Goal: Information Seeking & Learning: Learn about a topic

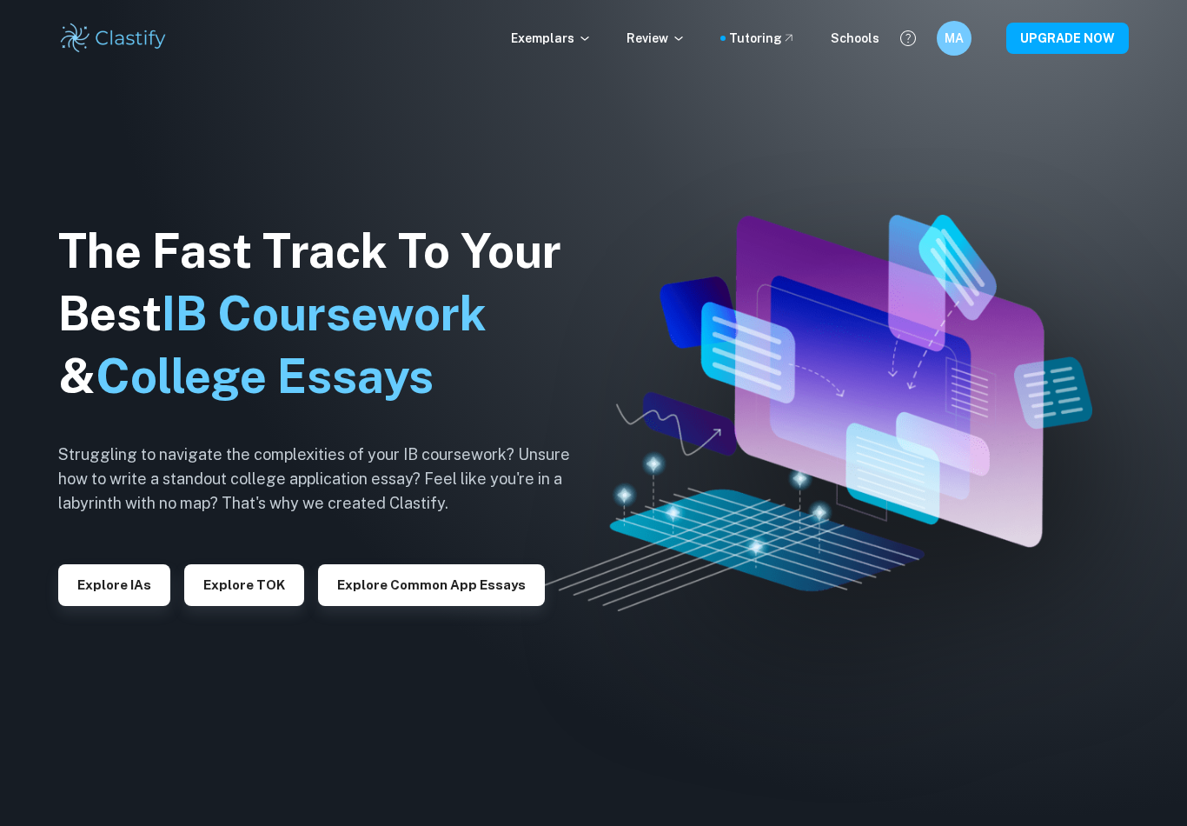
scroll to position [64, 0]
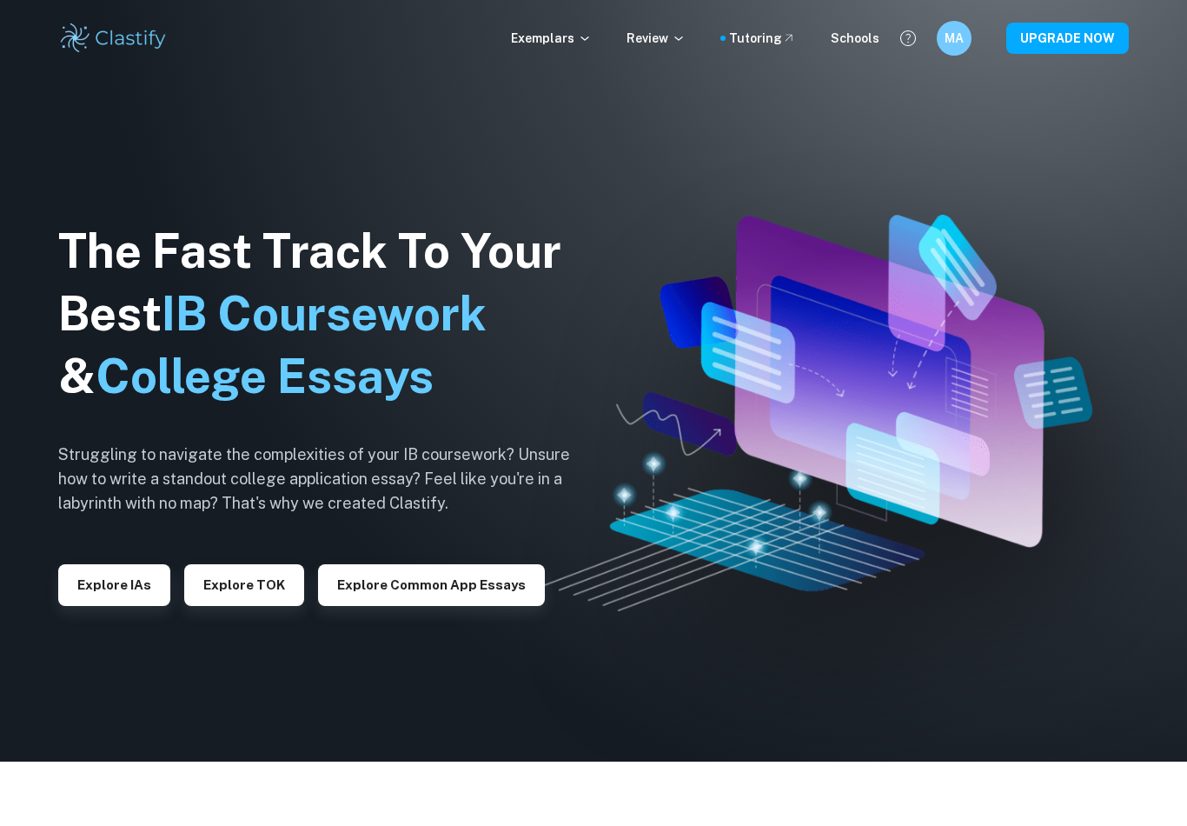
click at [127, 595] on button "Explore IAs" at bounding box center [114, 585] width 112 height 42
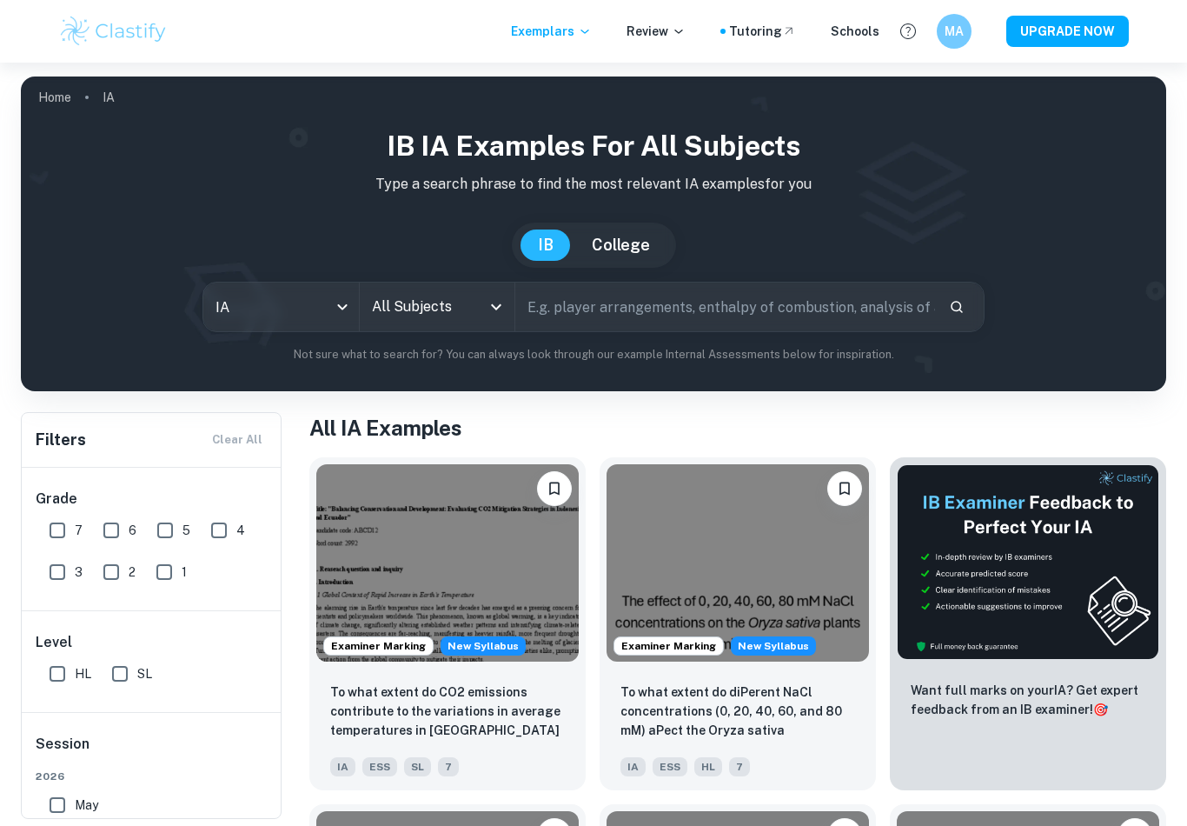
click at [74, 522] on input "7" at bounding box center [57, 530] width 35 height 35
checkbox input "true"
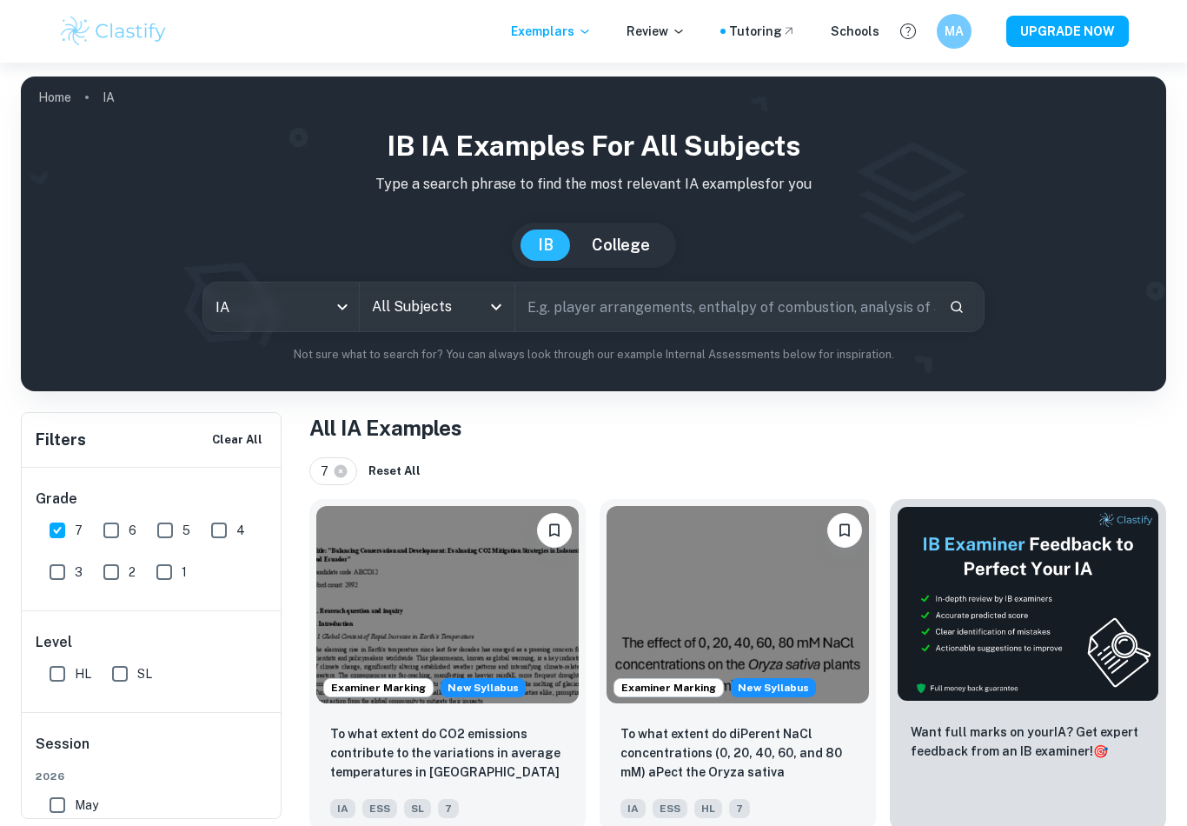
click at [441, 309] on input "All Subjects" at bounding box center [425, 306] width 114 height 33
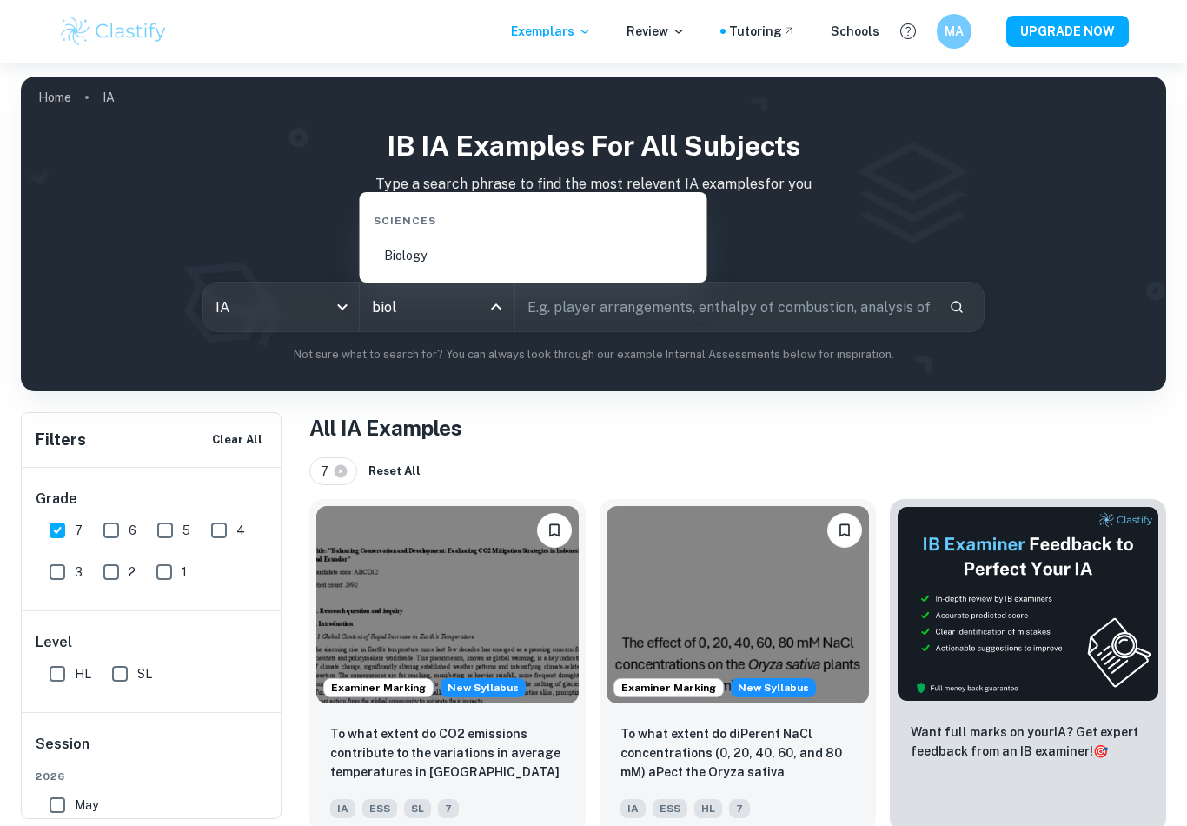
click at [511, 257] on li "Biology" at bounding box center [534, 256] width 334 height 40
type input "Biology"
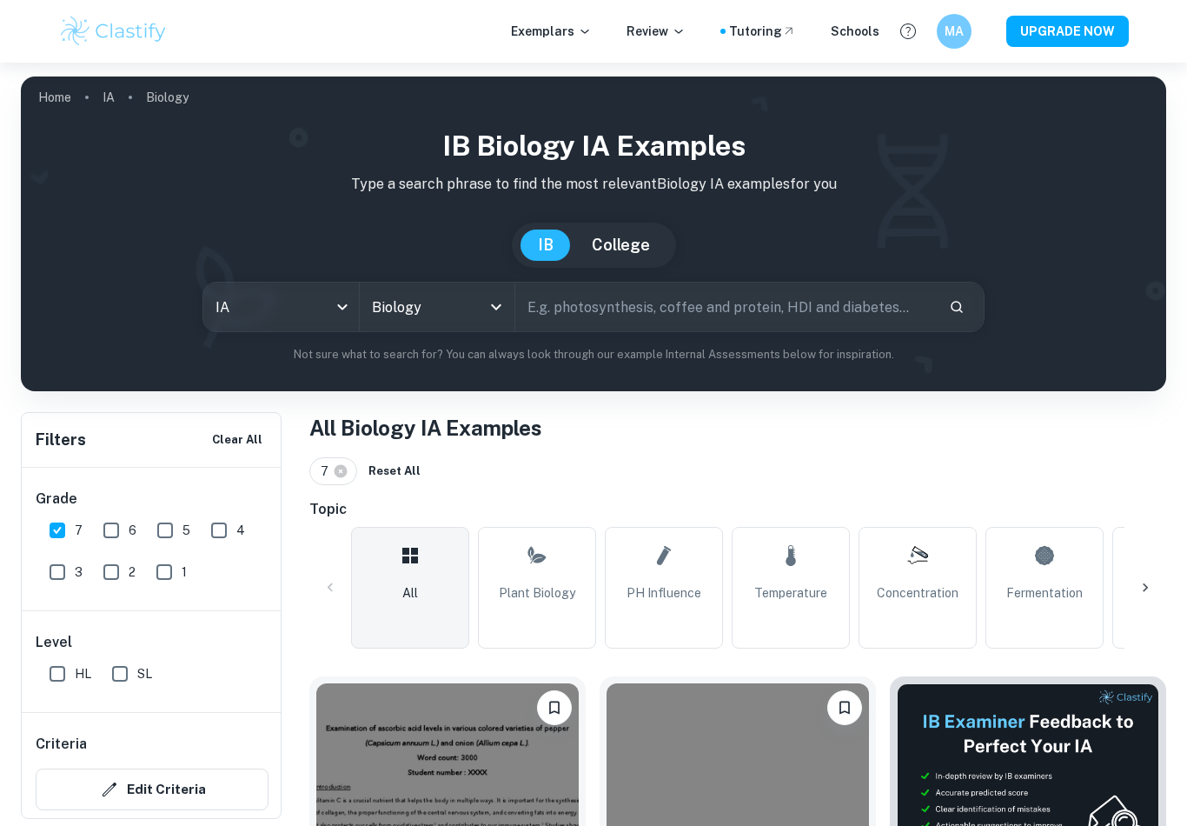
click at [632, 307] on input "text" at bounding box center [725, 307] width 420 height 49
type input "Titration"
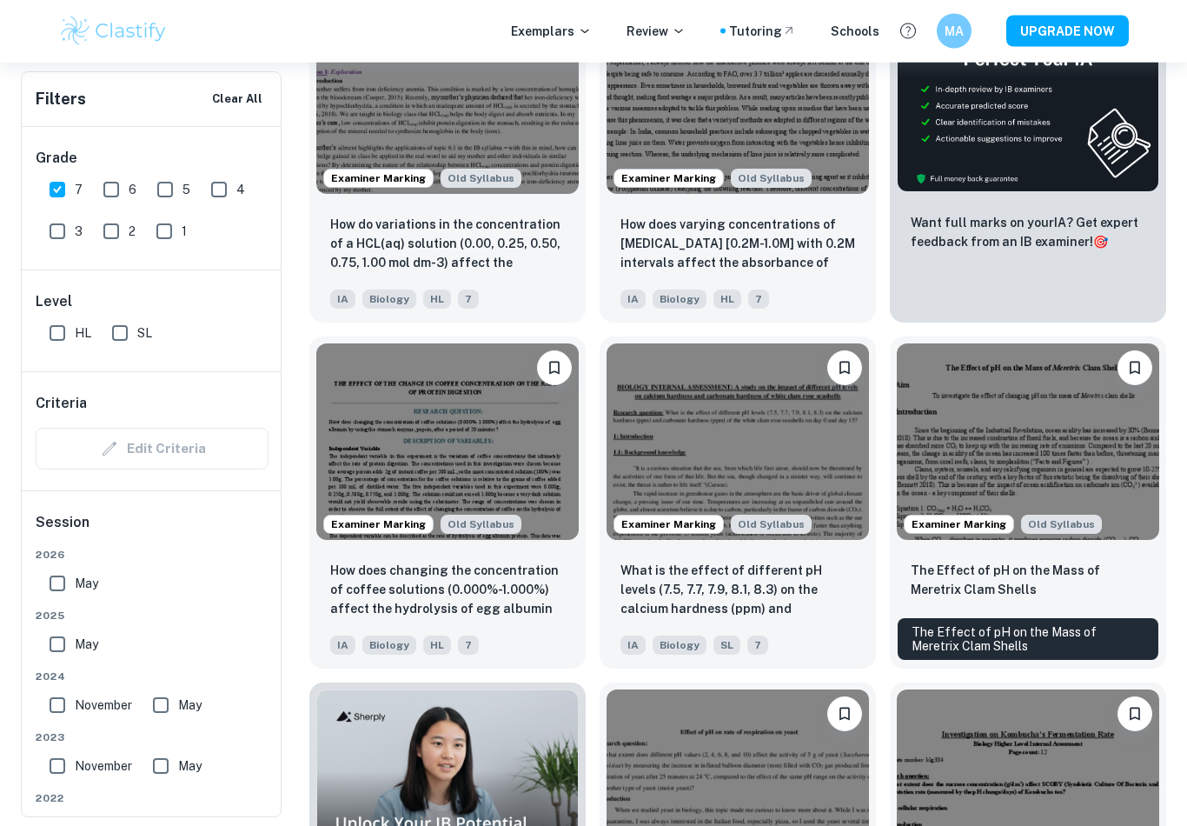
scroll to position [711, 0]
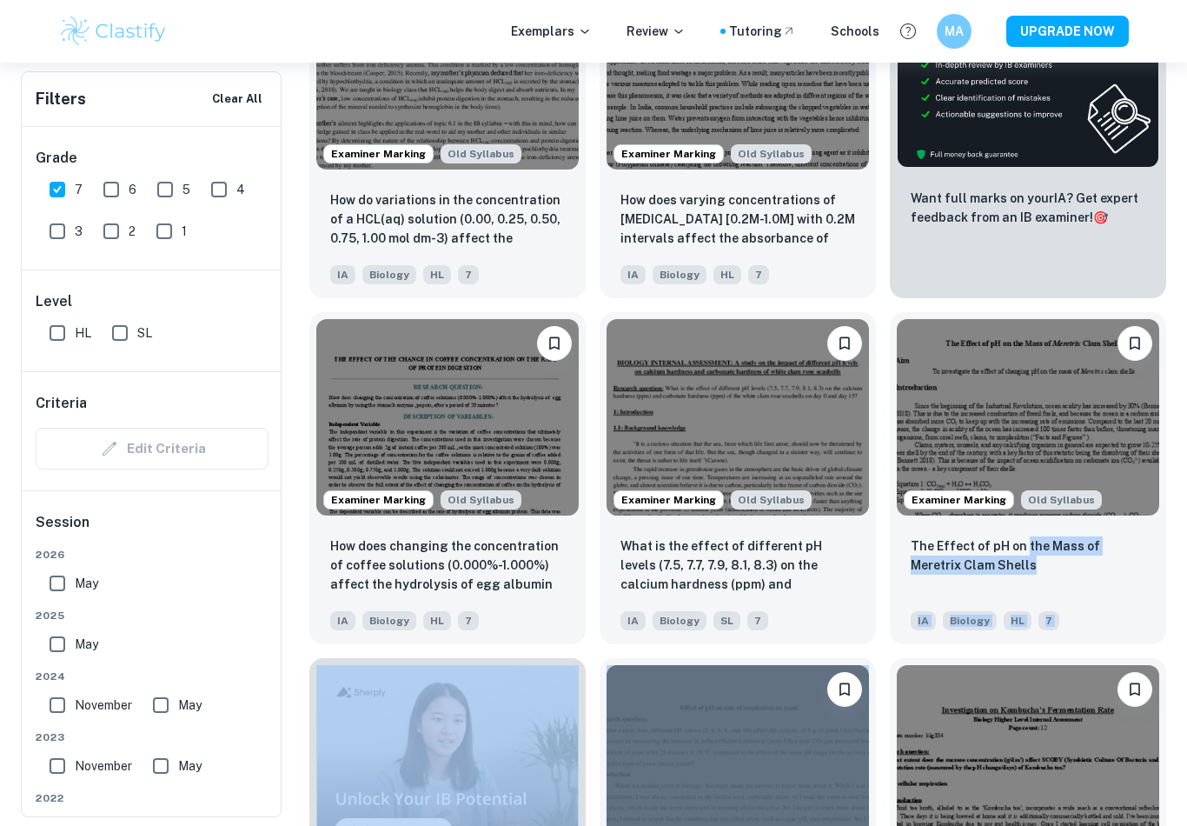
click at [274, 587] on div "Grade 7 6 5 4 3 2 1 Level HL SL Criteria Edit Criteria Session 2026 May 2025 Ma…" at bounding box center [152, 471] width 261 height 689
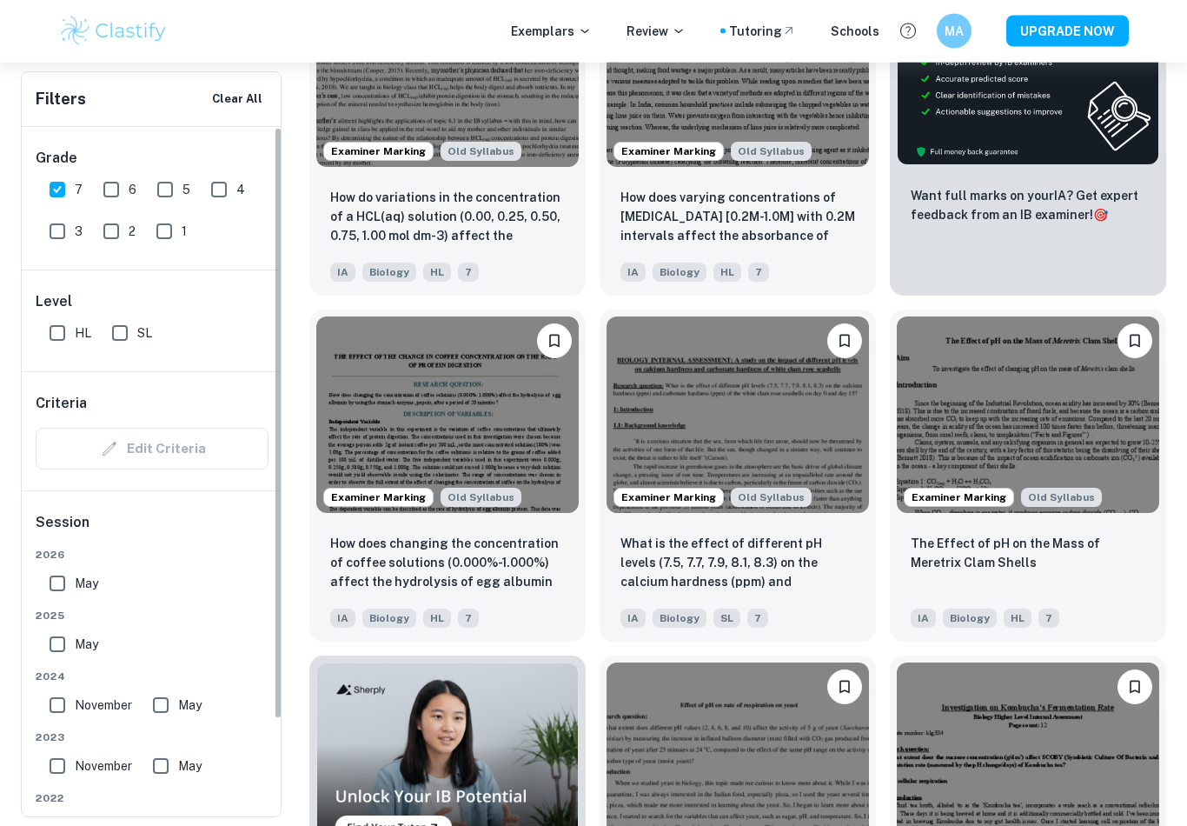
scroll to position [714, 0]
click at [353, 468] on img at bounding box center [447, 414] width 263 height 197
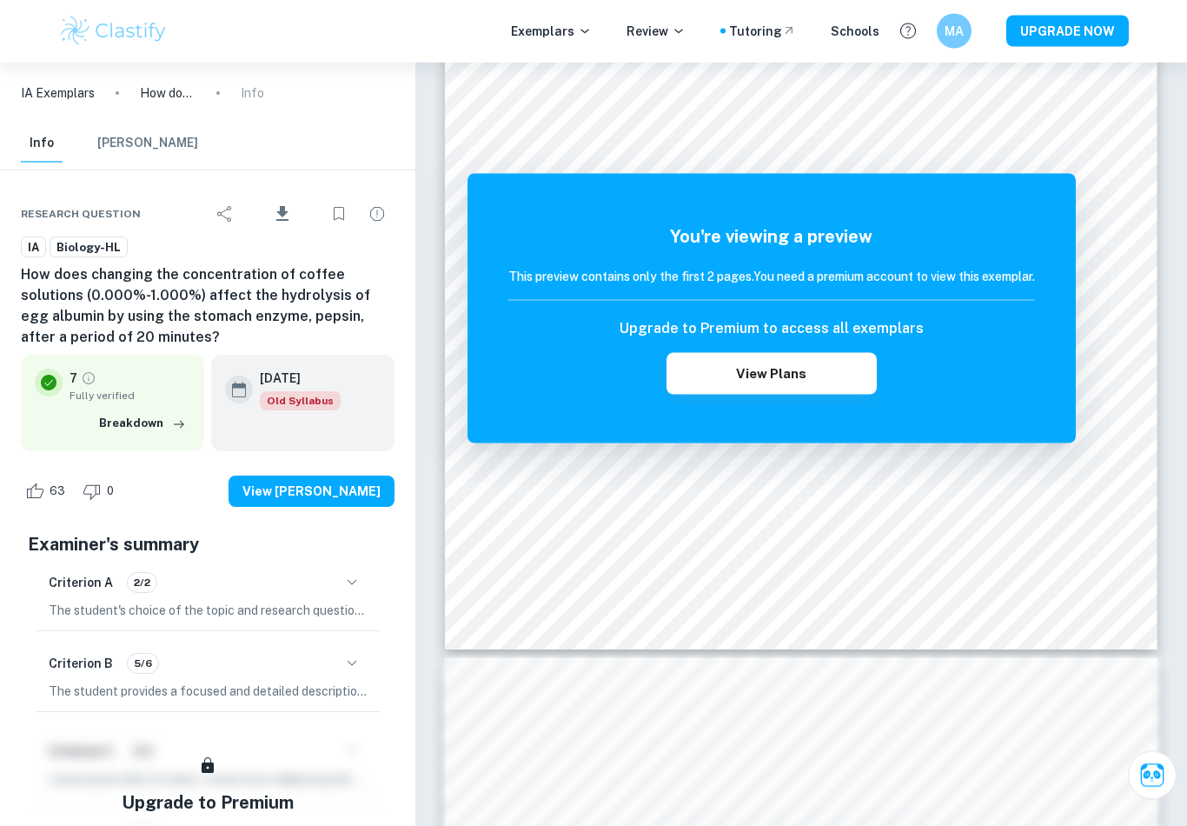
scroll to position [352, 0]
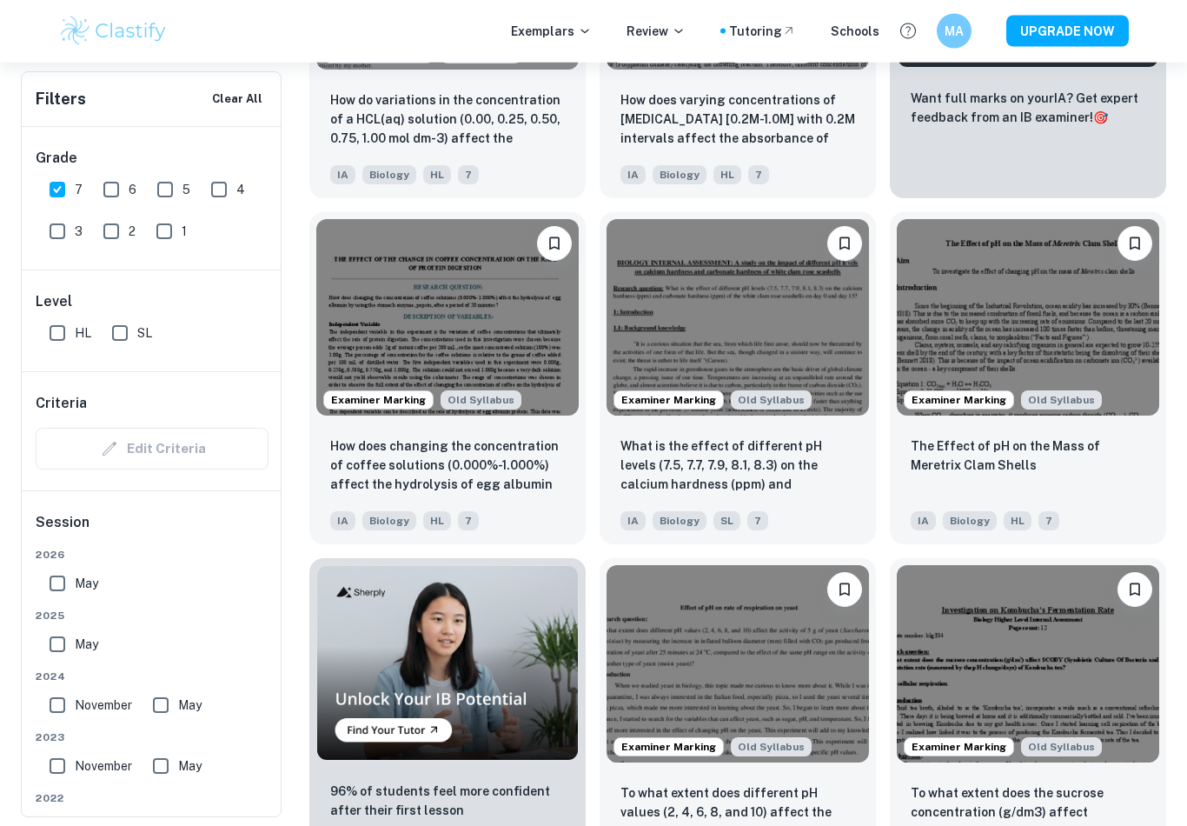
scroll to position [811, 0]
click at [1131, 383] on img at bounding box center [1028, 317] width 263 height 197
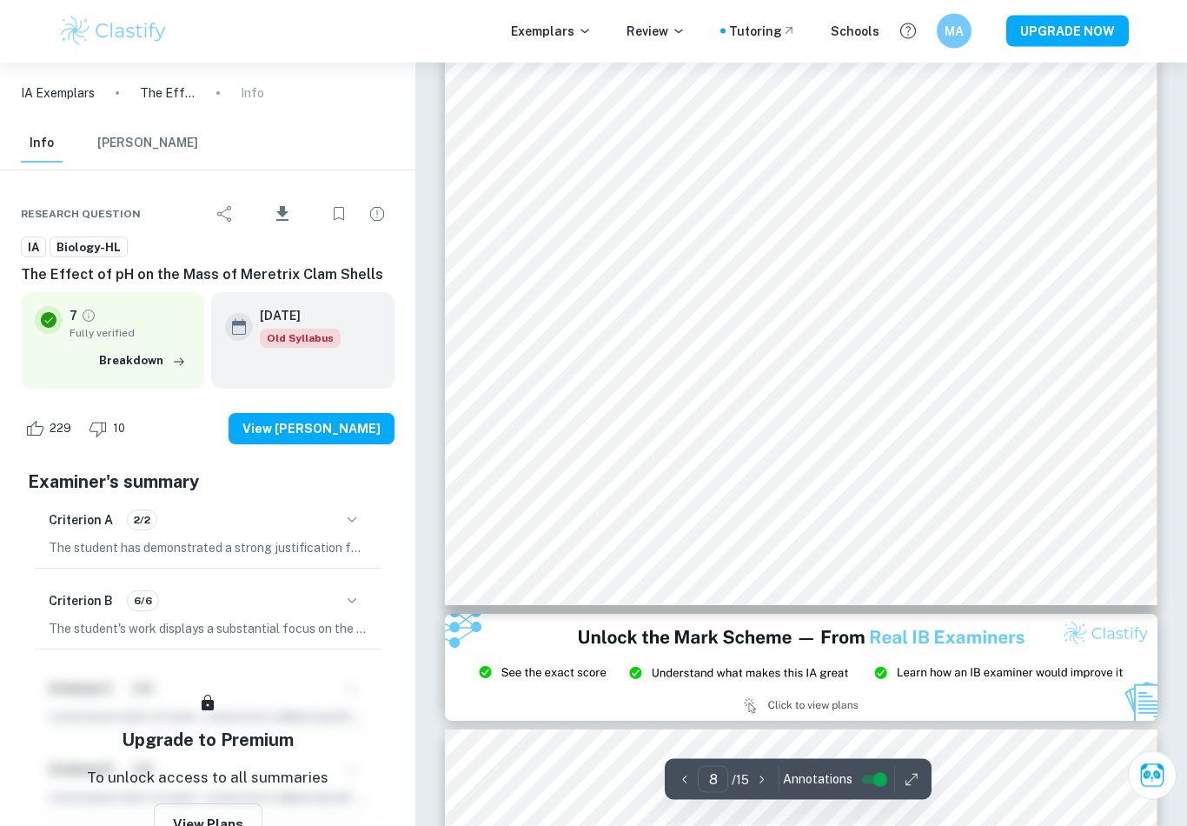
scroll to position [7813, 0]
click at [160, 94] on p "The Effect of pH on the Mass of Meretrix Clam Shells" at bounding box center [168, 92] width 56 height 19
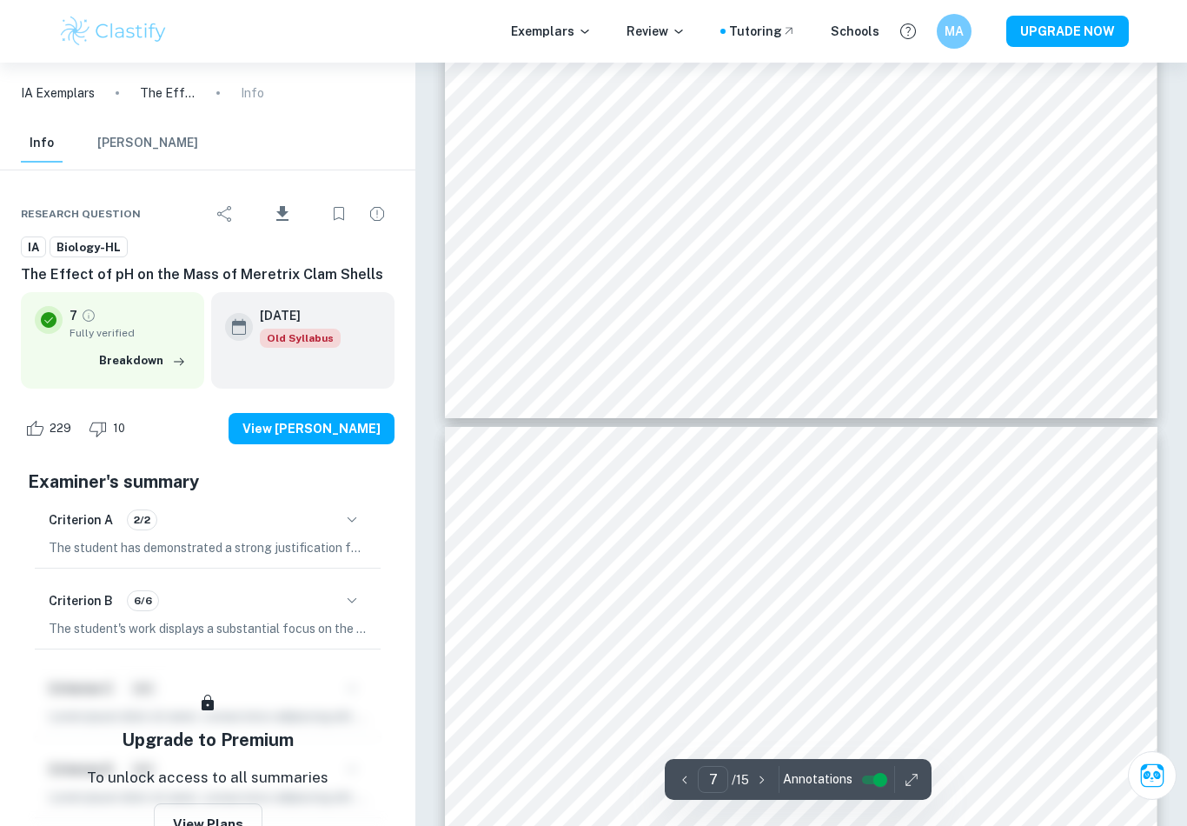
type input "6"
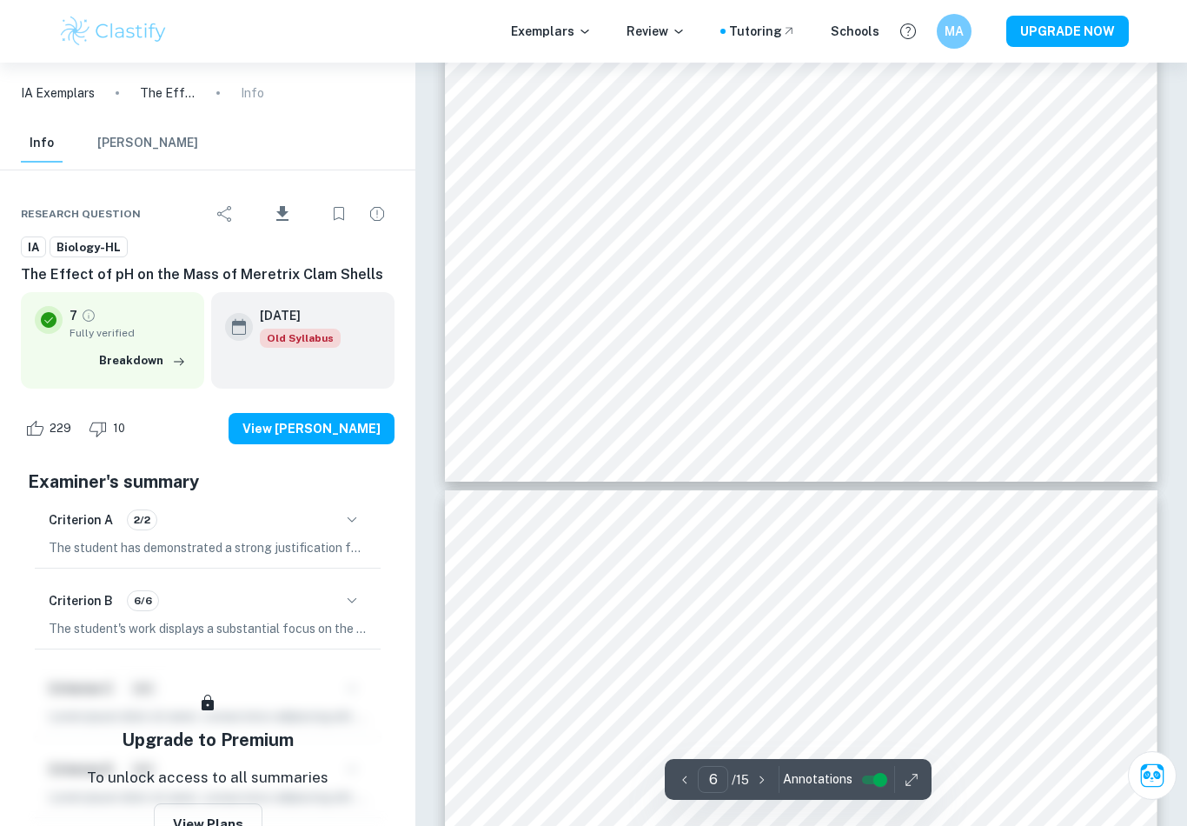
scroll to position [5857, 0]
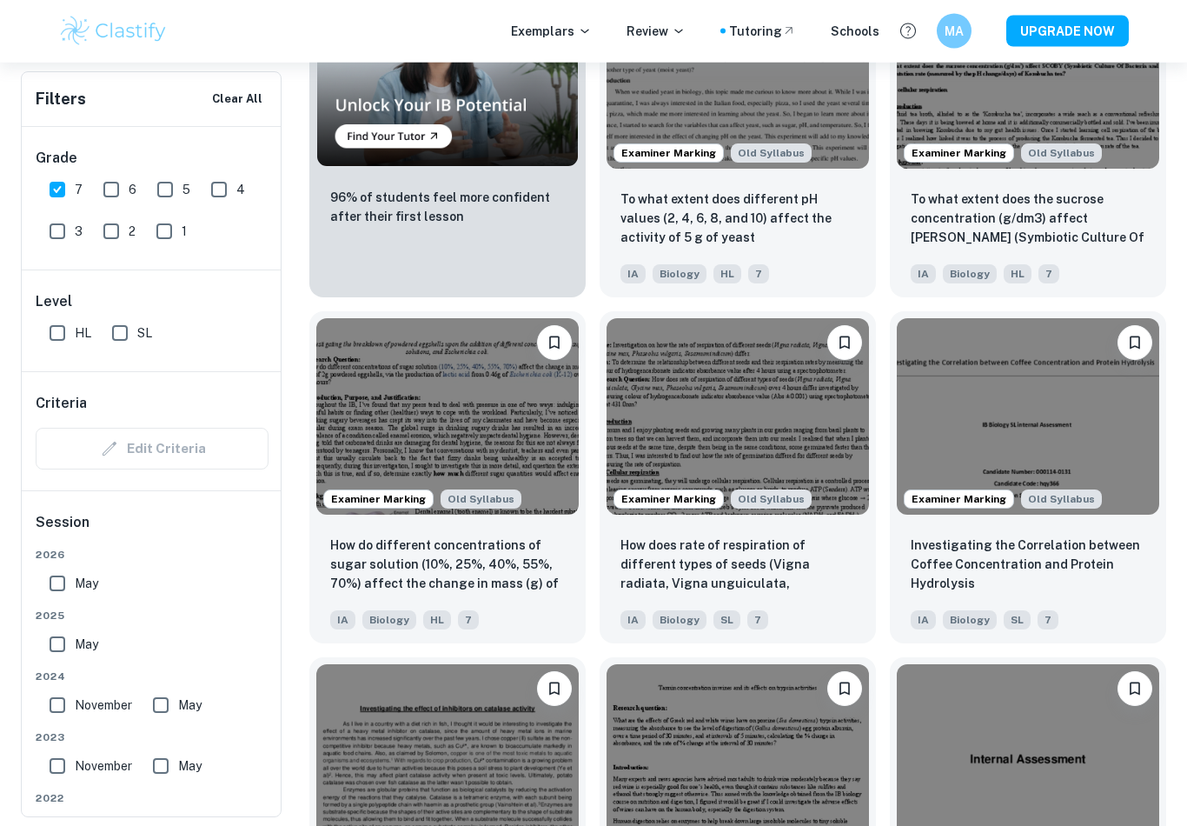
scroll to position [1571, 0]
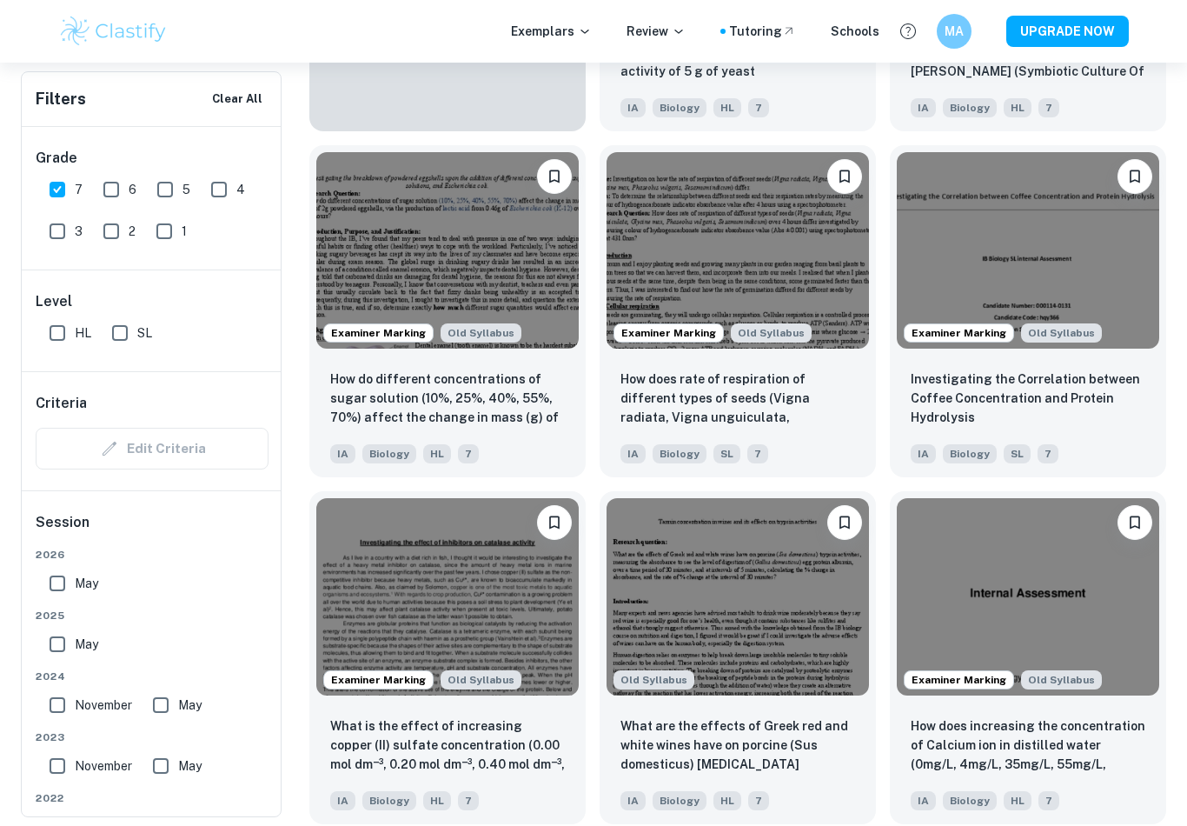
click at [817, 388] on p "How does rate of respiration of different types of seeds (Vigna radiata, Vigna …" at bounding box center [738, 398] width 235 height 59
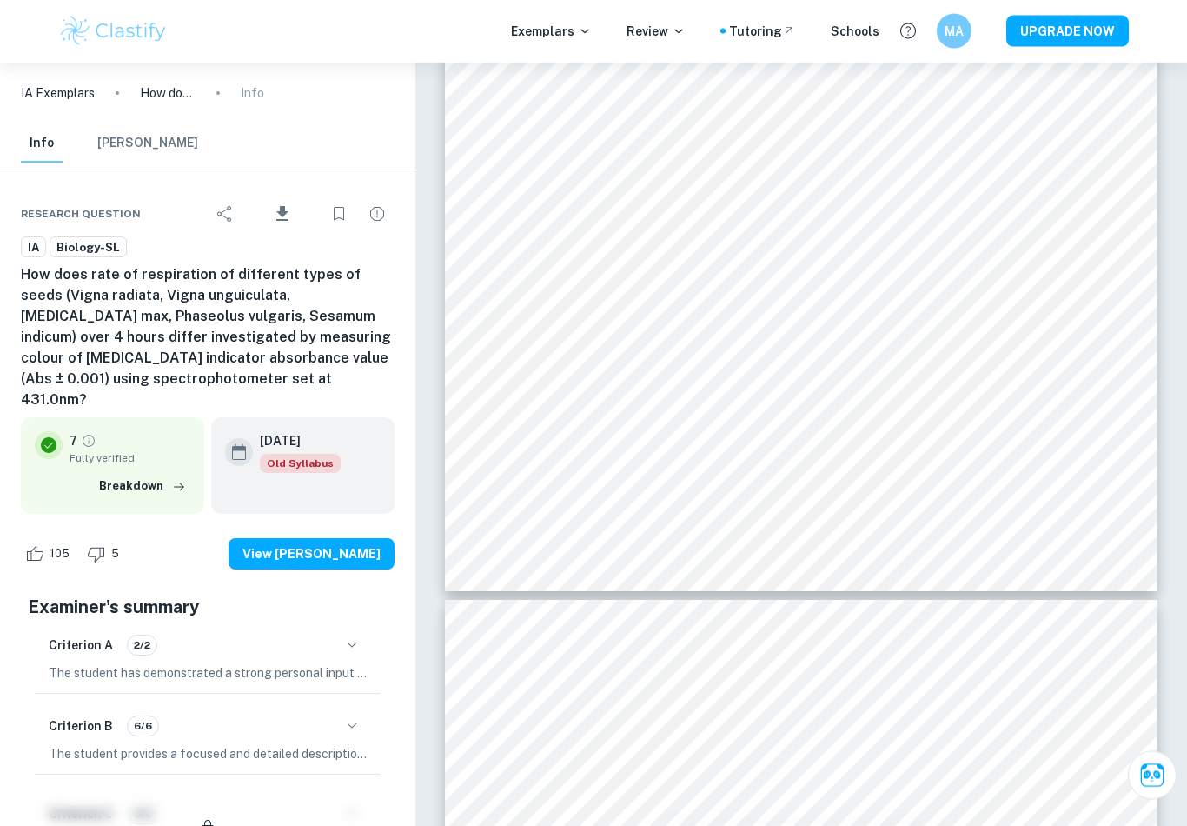
scroll to position [6222, 0]
click at [336, 207] on icon "Bookmark" at bounding box center [339, 214] width 10 height 14
click at [282, 211] on icon "Download" at bounding box center [282, 213] width 12 height 15
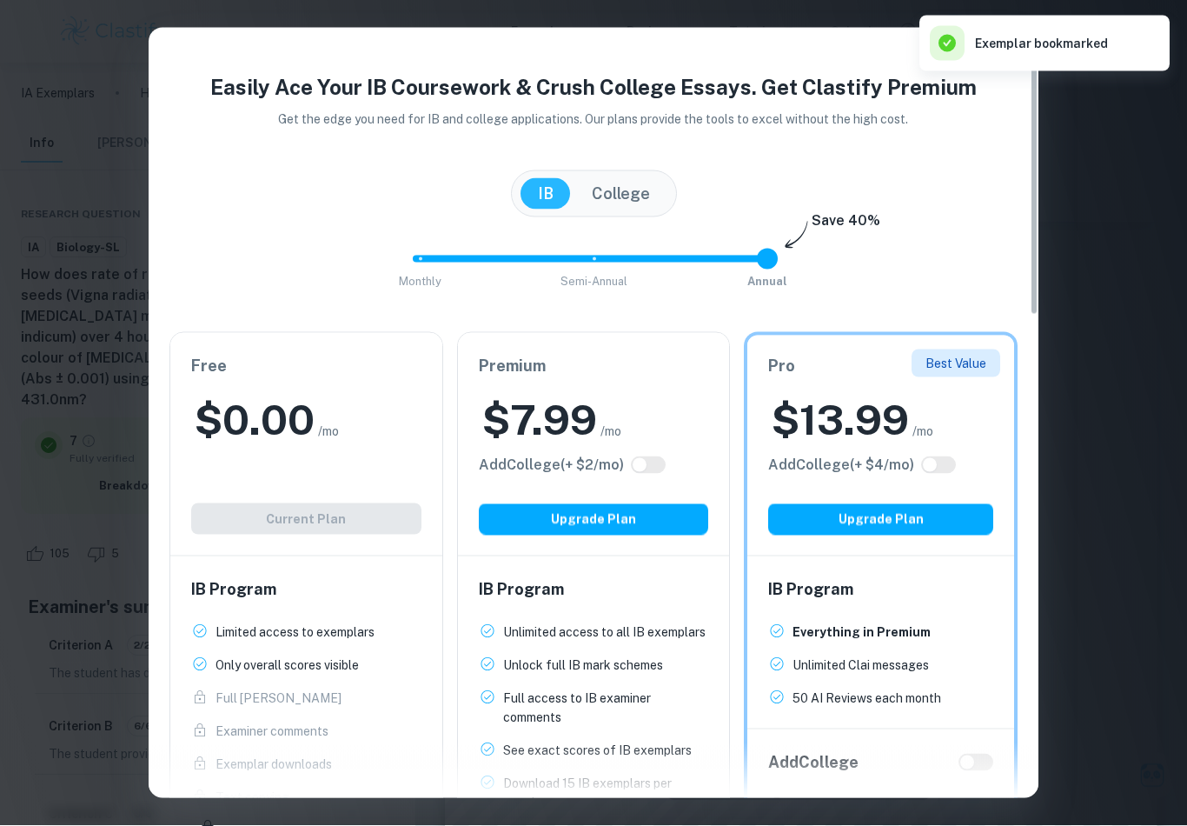
scroll to position [6592, 0]
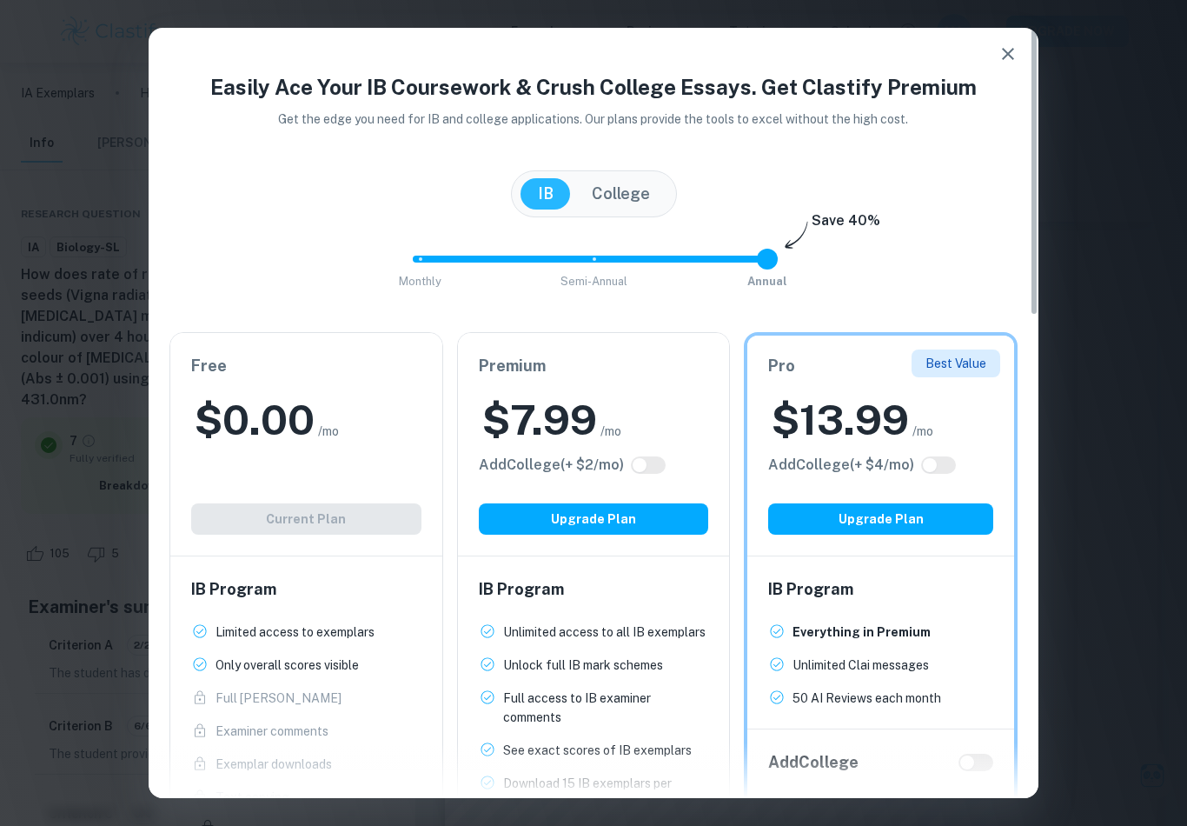
click at [1004, 60] on icon "button" at bounding box center [1008, 53] width 21 height 21
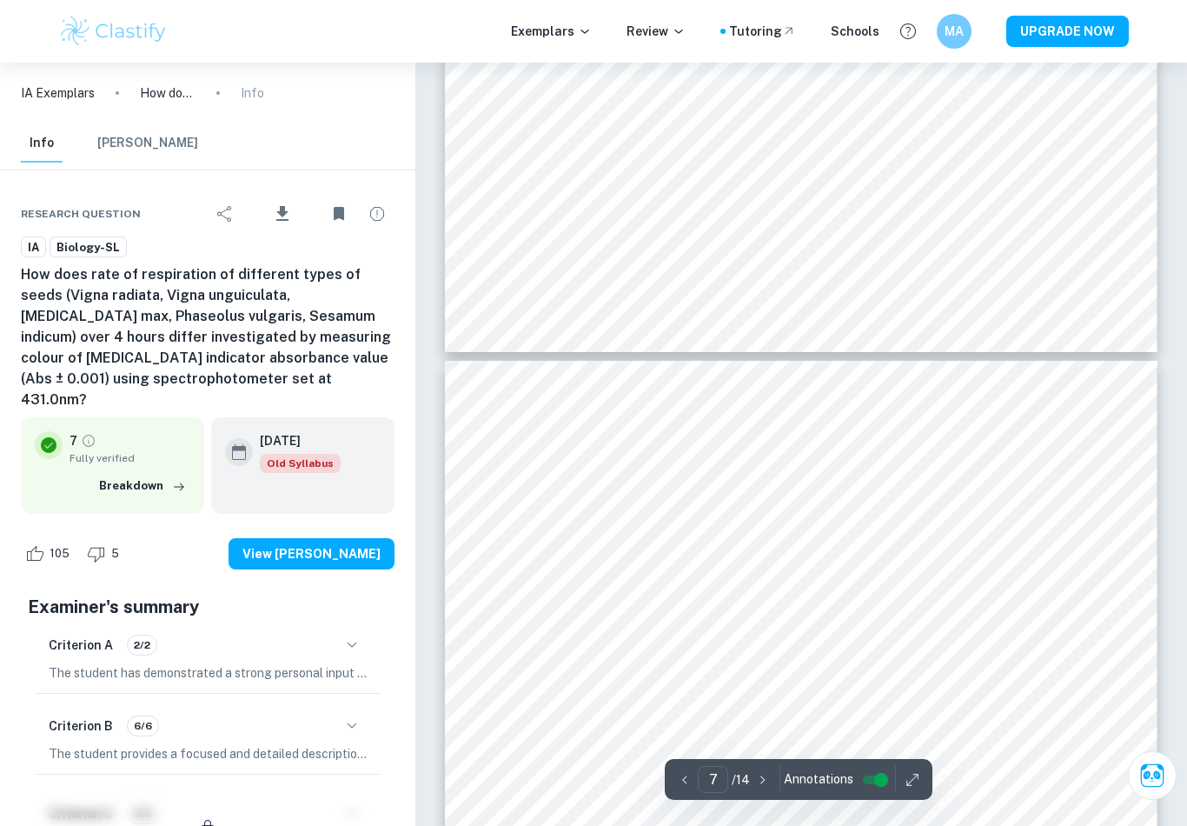
type input "6"
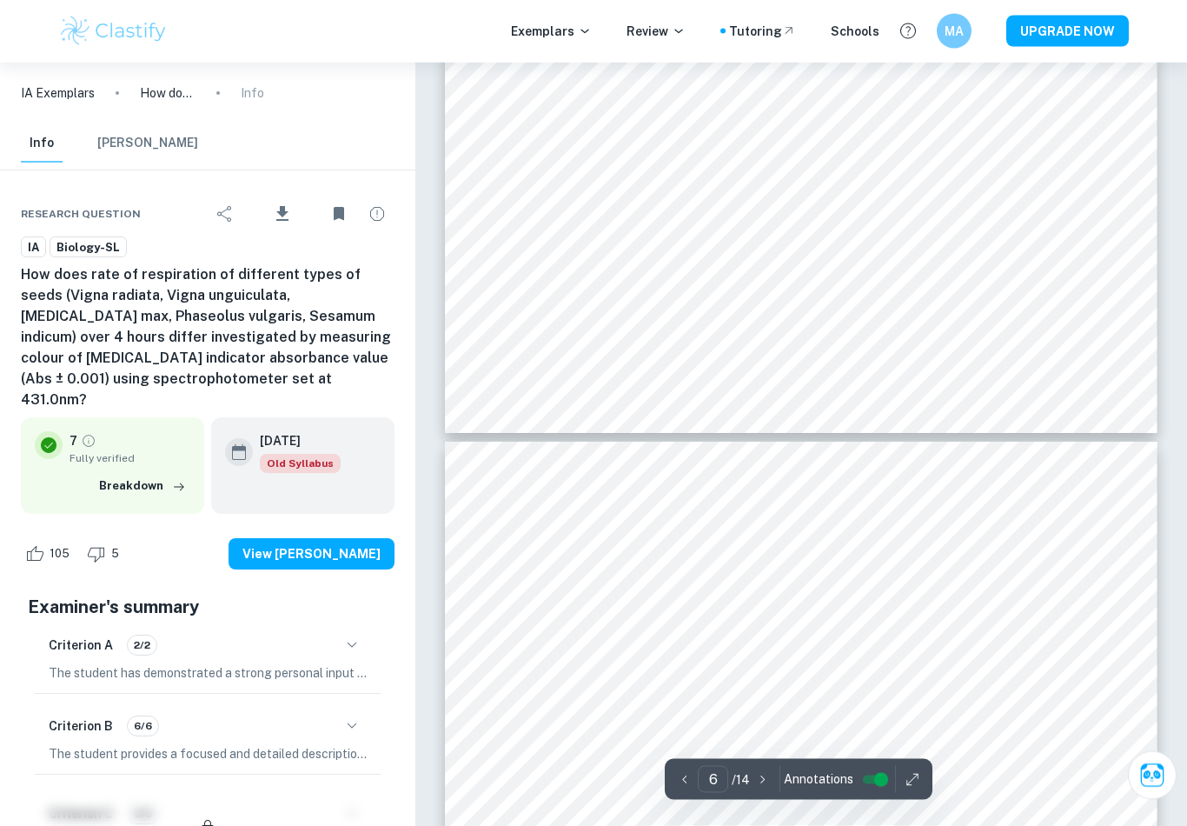
scroll to position [5385, 0]
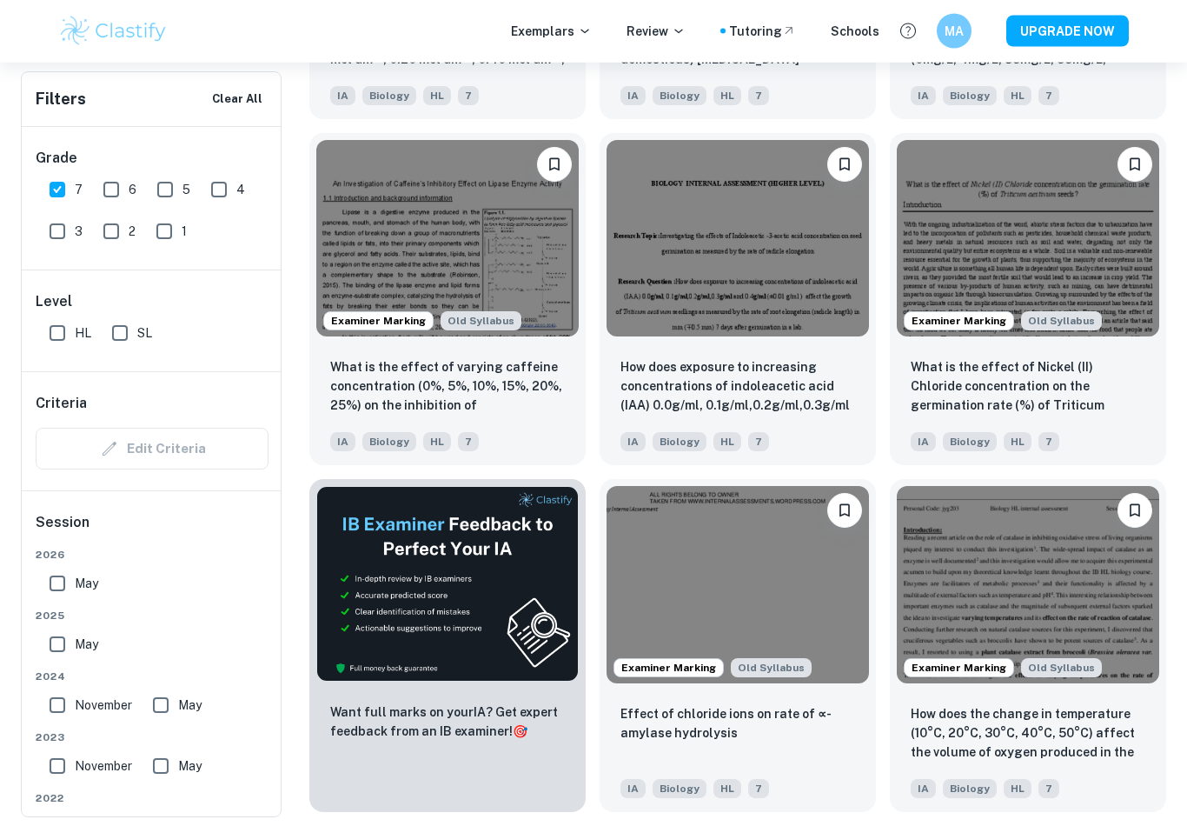
scroll to position [2276, 0]
click at [542, 409] on p "What is the effect of varying caffeine concentration (0%, 5%, 10%, 15%, 20%, 25…" at bounding box center [447, 386] width 235 height 59
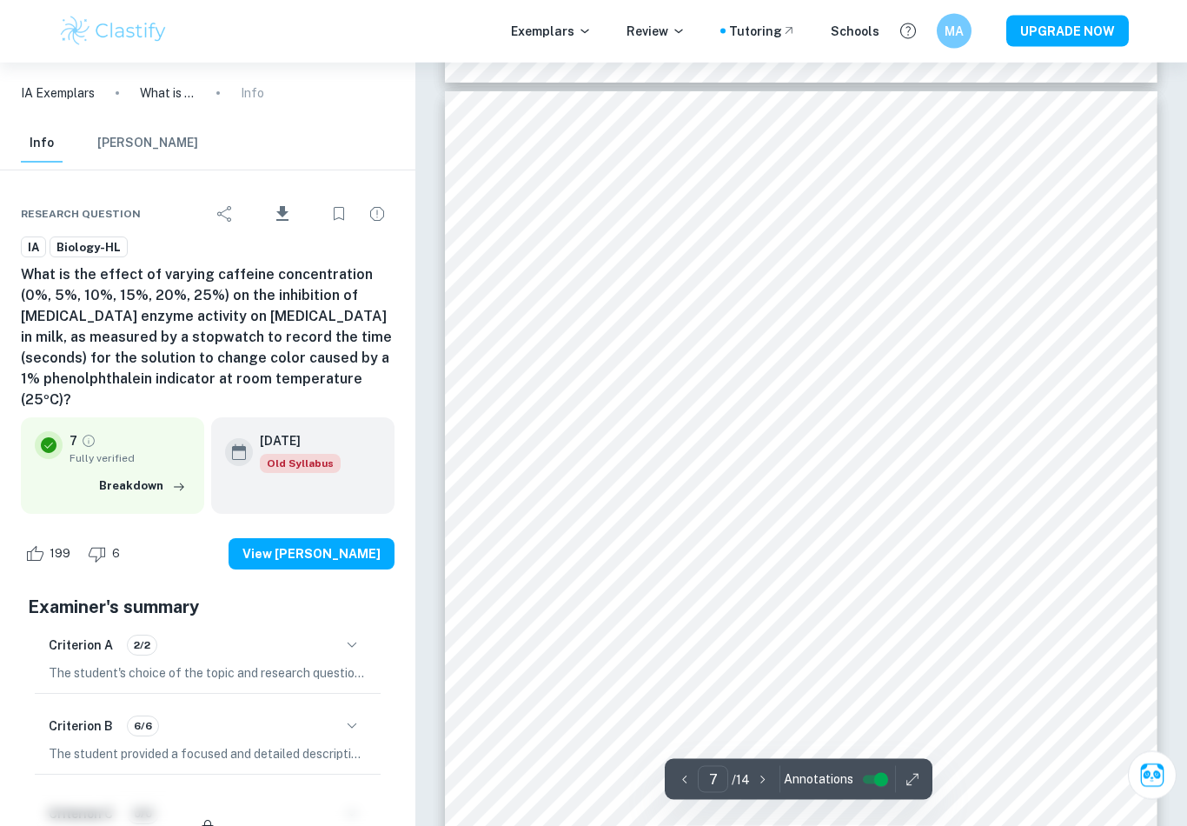
scroll to position [6307, 0]
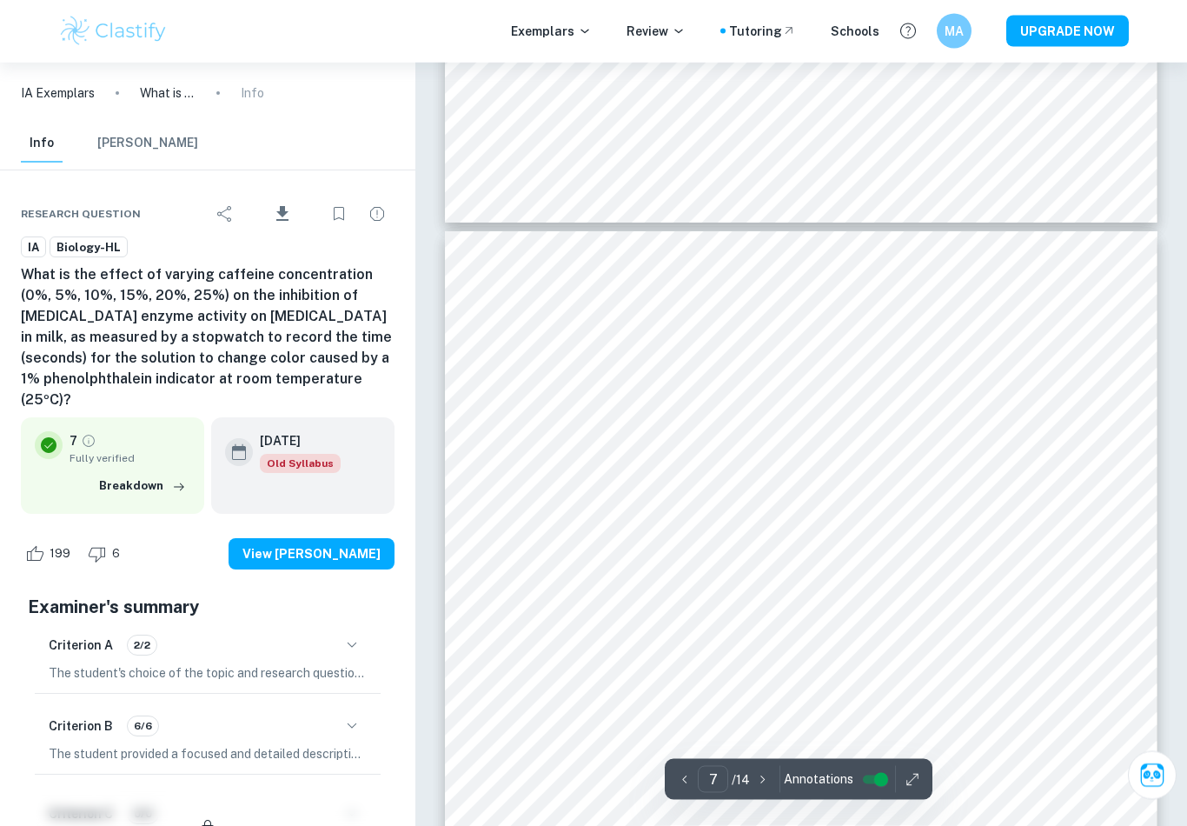
type input "6"
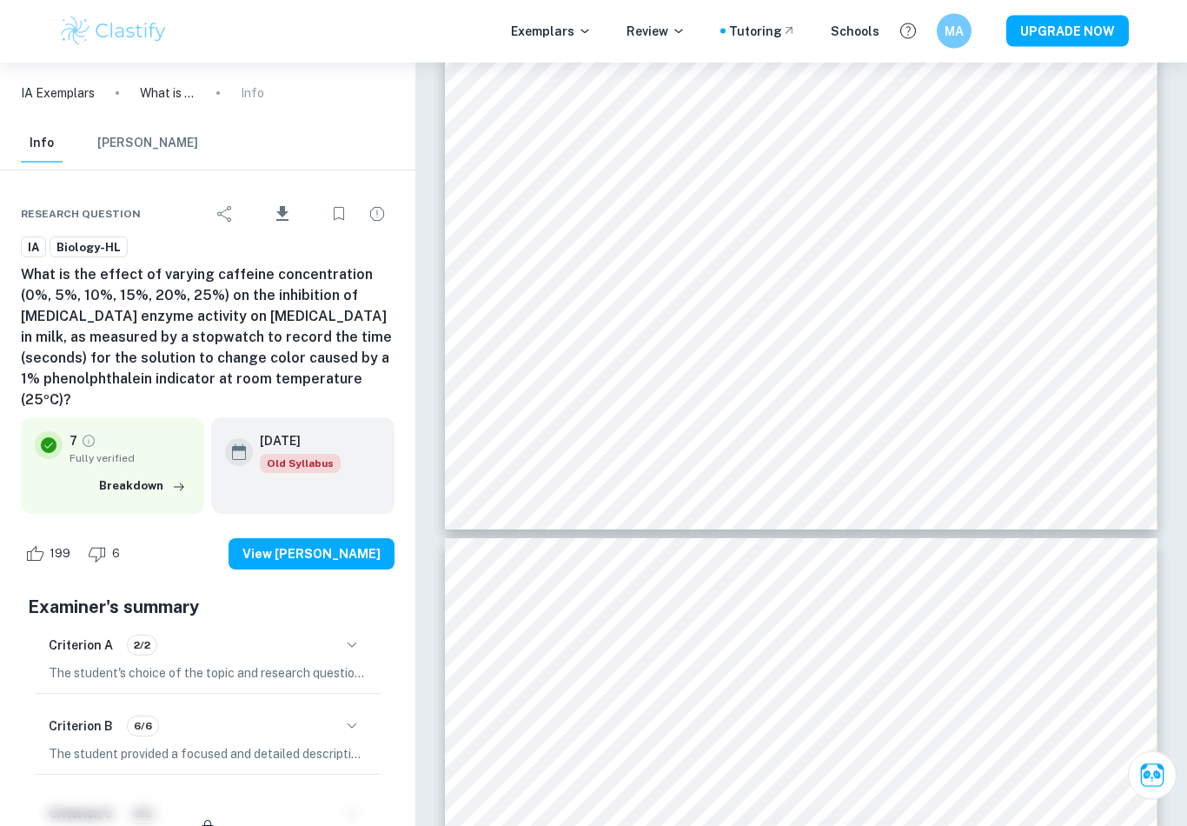
scroll to position [5860, 0]
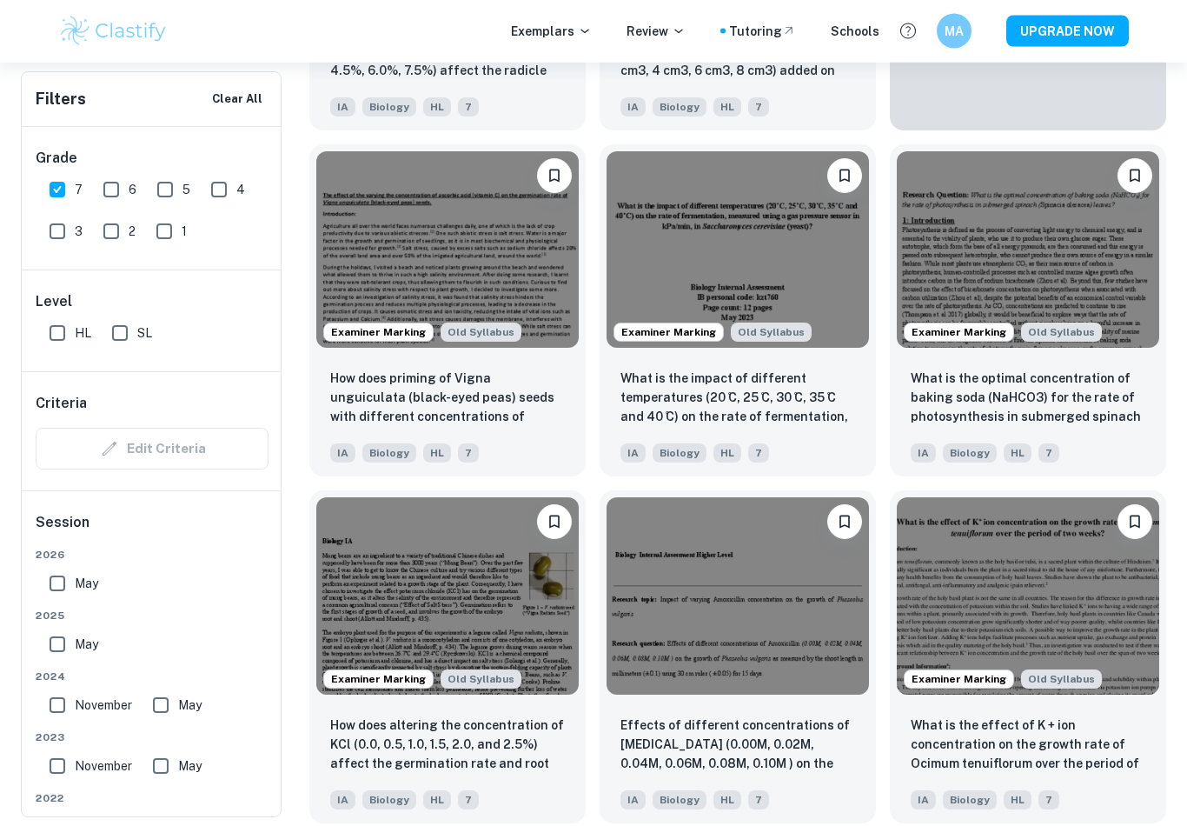
scroll to position [5036, 0]
click at [515, 330] on img at bounding box center [447, 249] width 263 height 197
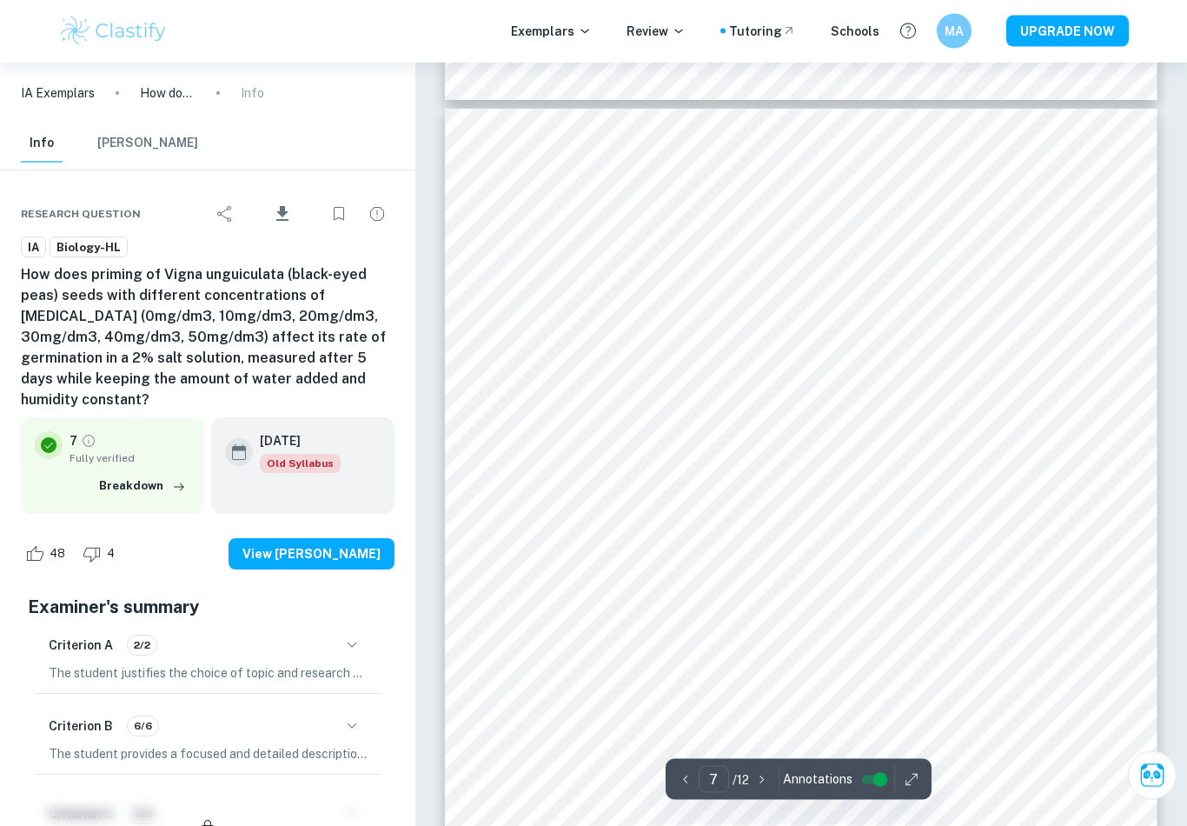
scroll to position [6303, 0]
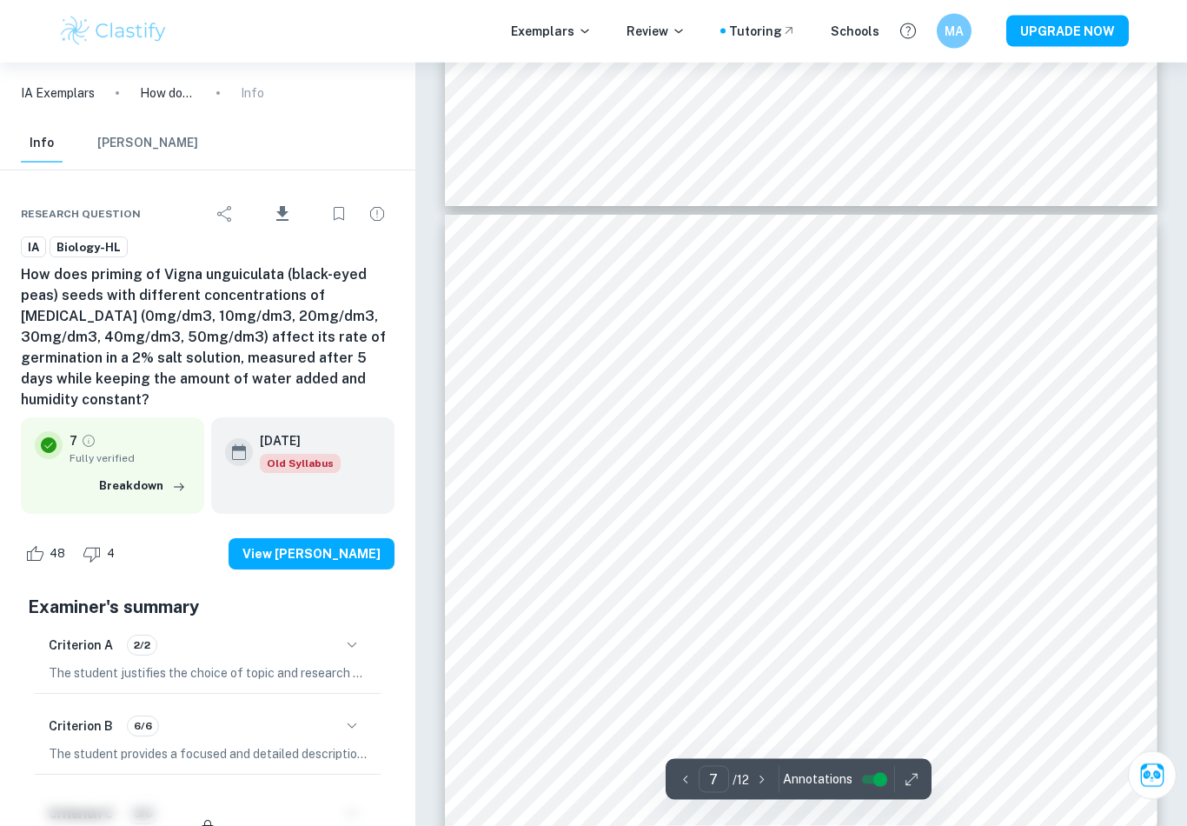
type input "6"
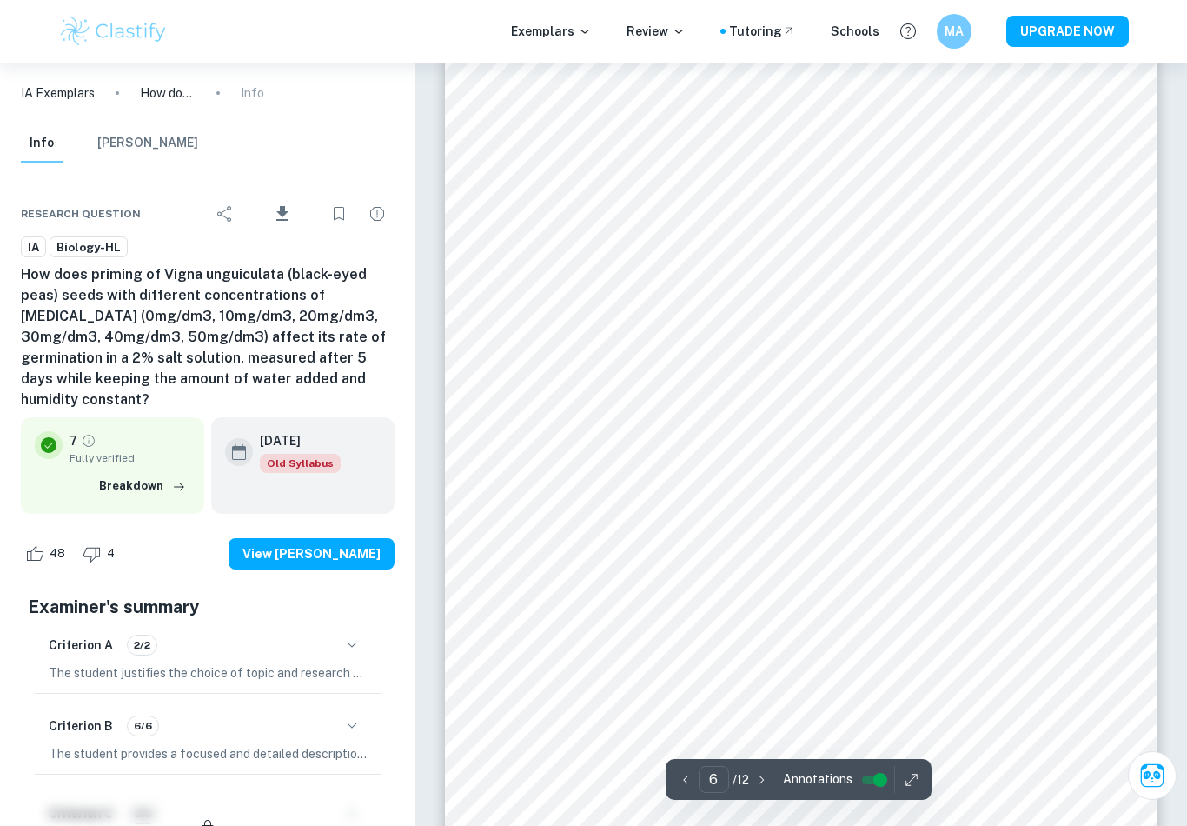
scroll to position [5325, 0]
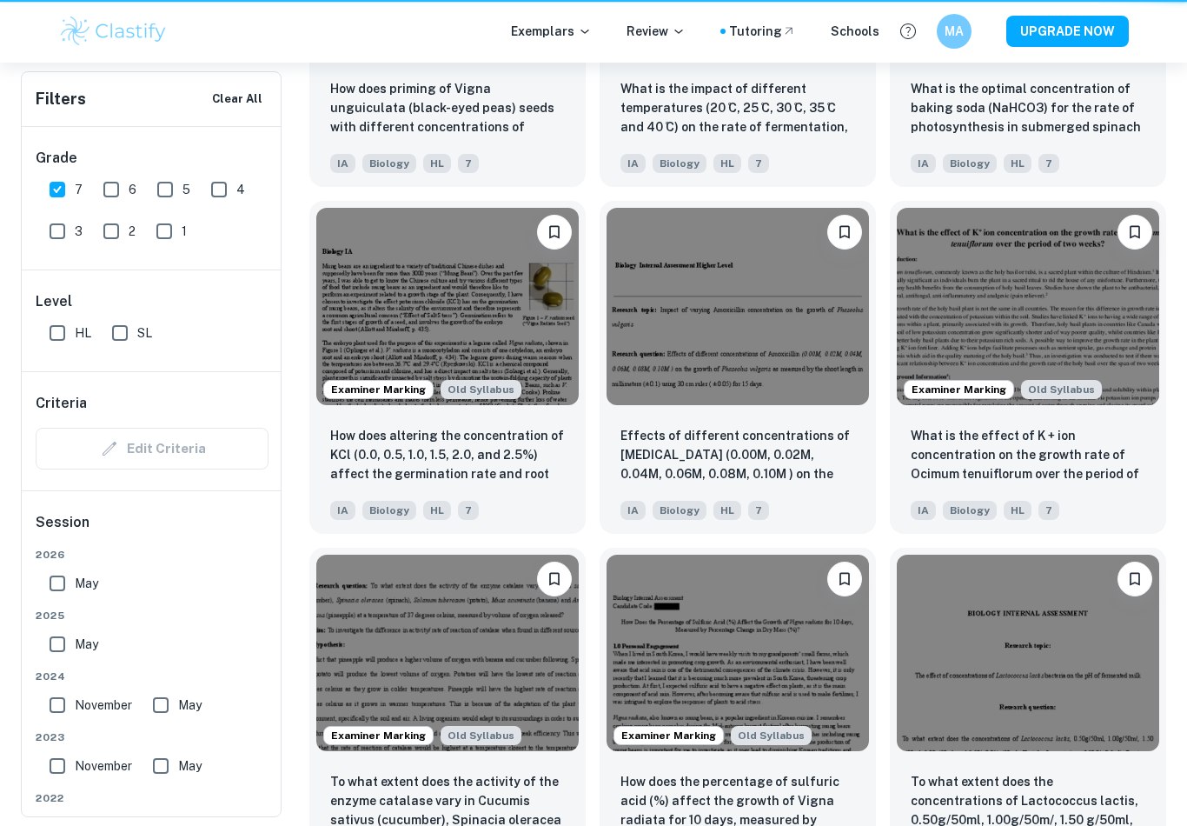
scroll to position [5058, 0]
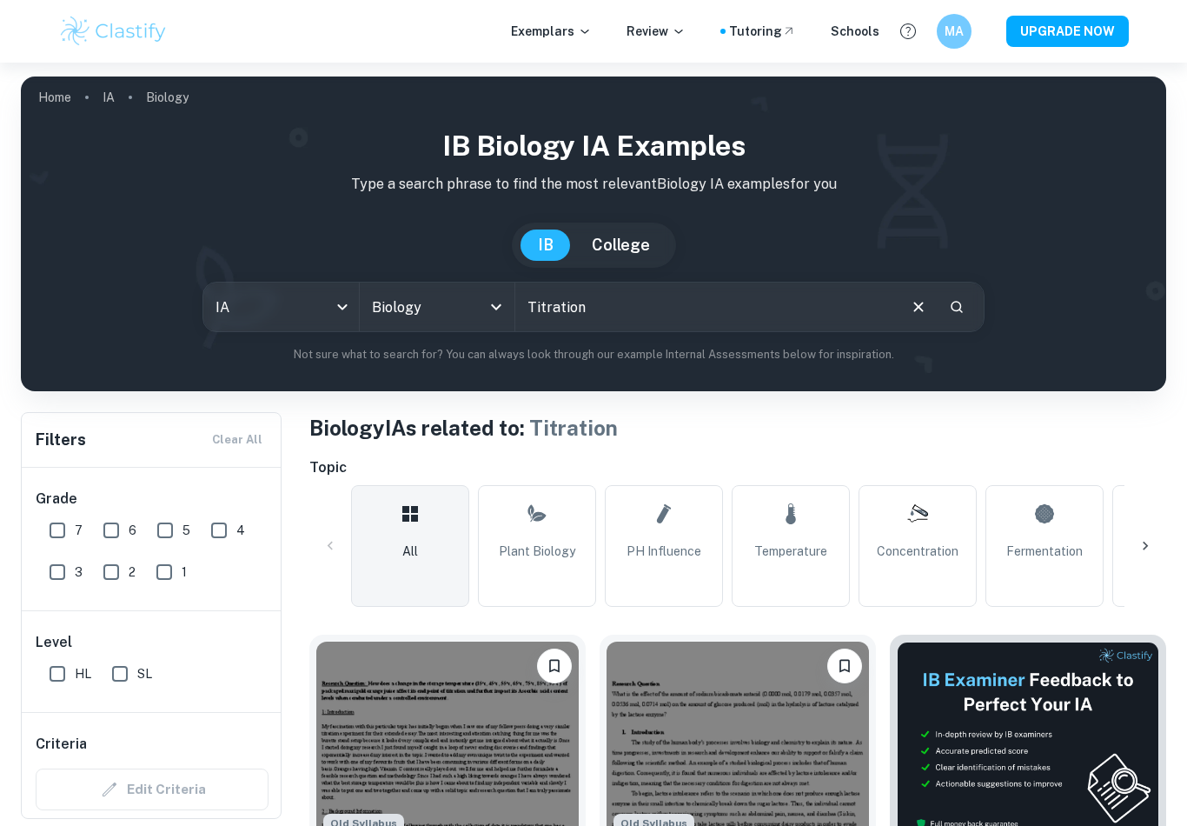
click at [675, 302] on input "Titration" at bounding box center [705, 307] width 380 height 49
type input "T"
type input "Anova"
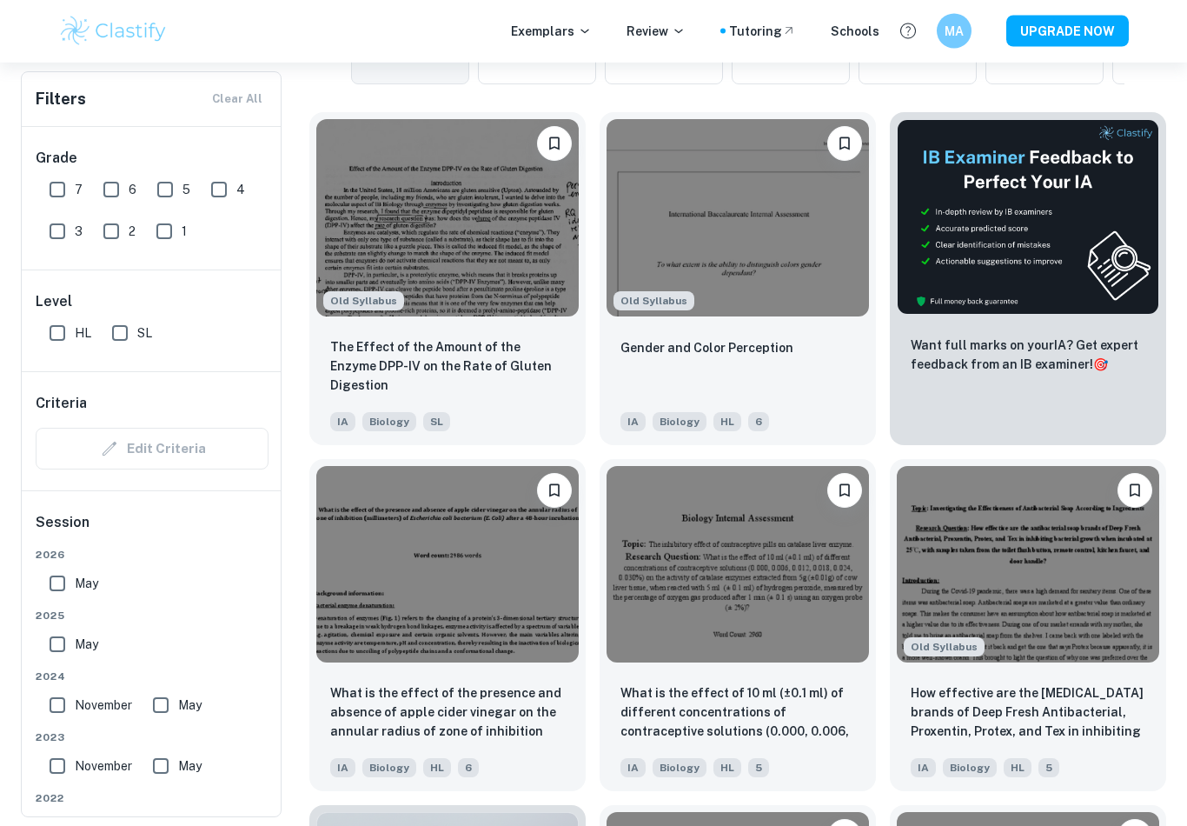
scroll to position [522, 0]
click at [544, 660] on img at bounding box center [447, 565] width 263 height 197
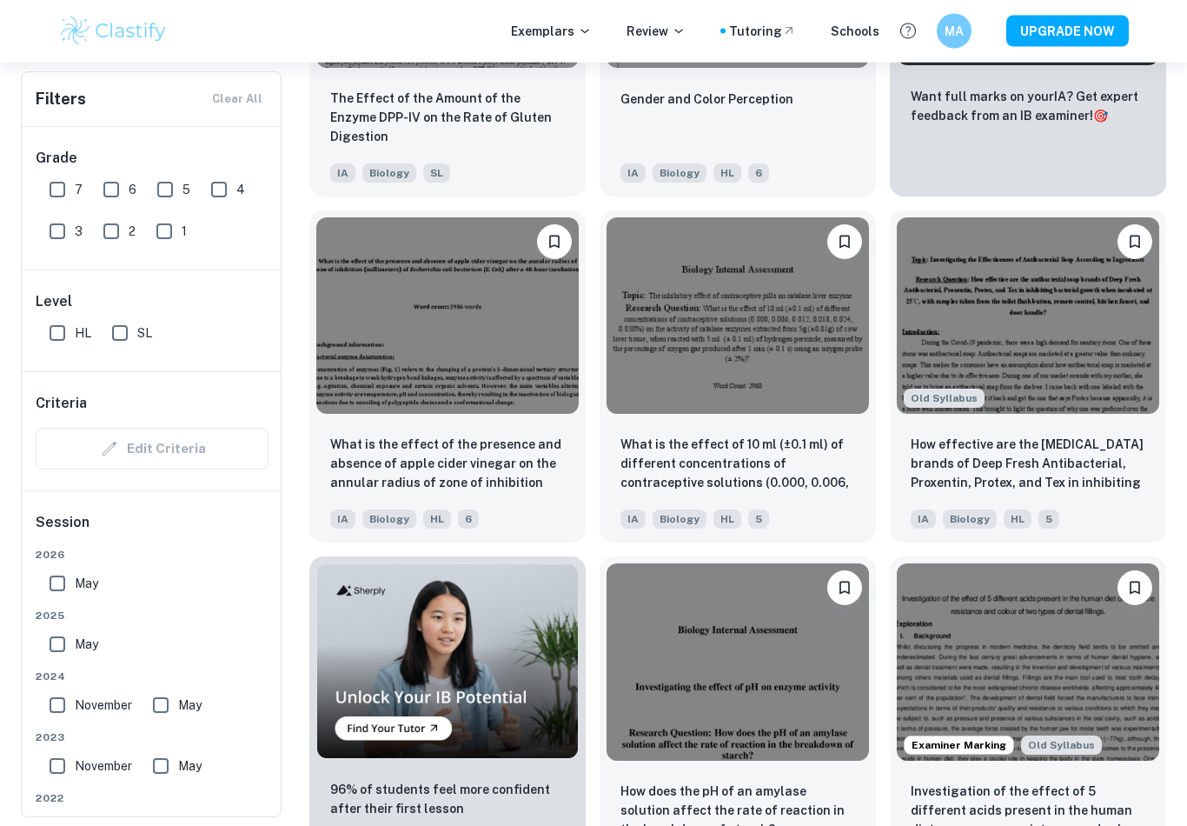
scroll to position [775, 0]
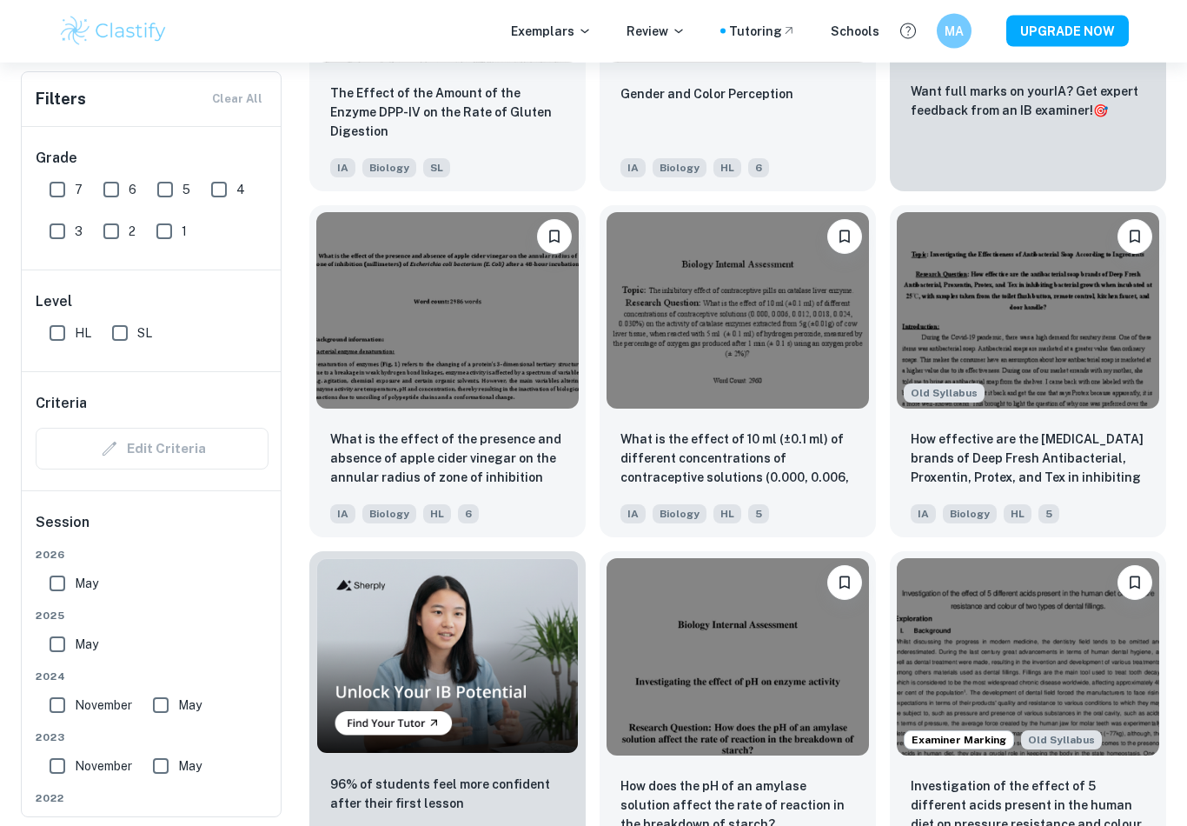
click at [1100, 402] on img at bounding box center [1028, 311] width 263 height 197
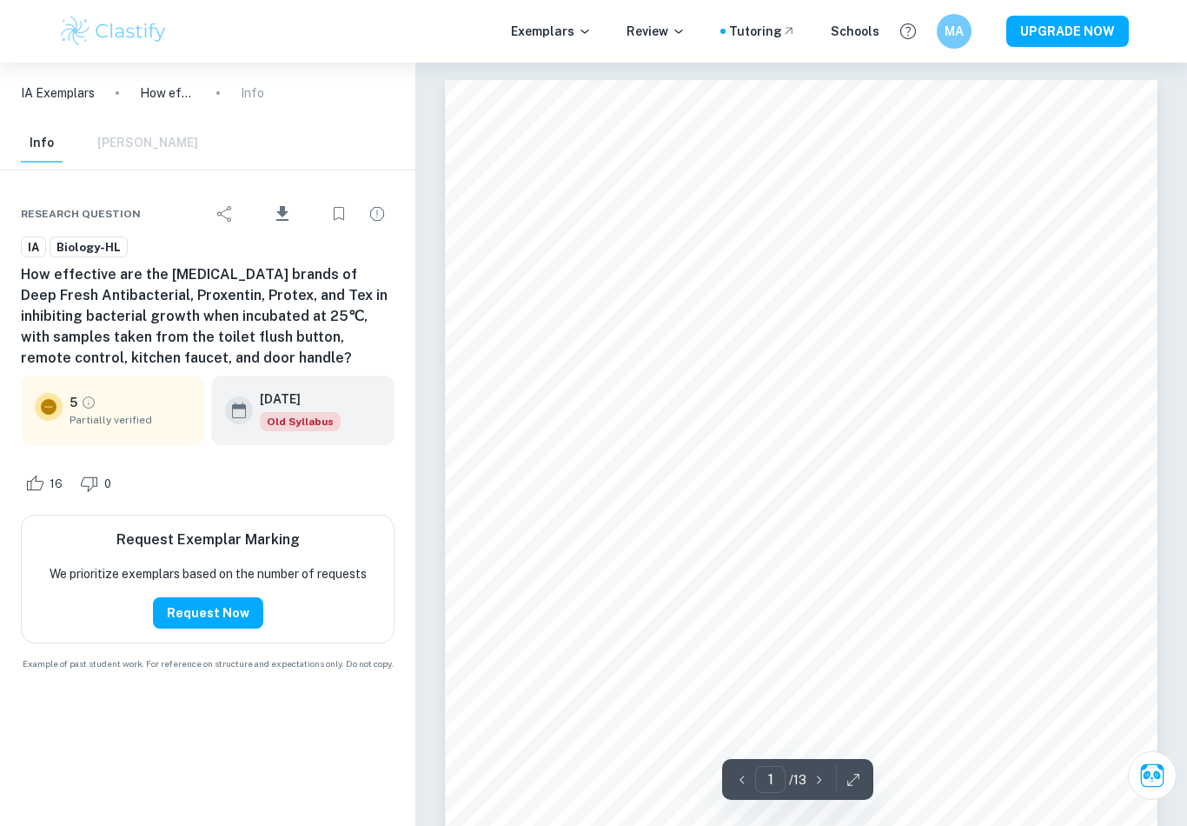
click at [169, 97] on p "How effective are the [MEDICAL_DATA] brands of Deep Fresh Antibacterial, Proxen…" at bounding box center [168, 92] width 56 height 19
click at [169, 96] on p "How effective are the [MEDICAL_DATA] brands of Deep Fresh Antibacterial, Proxen…" at bounding box center [168, 92] width 56 height 19
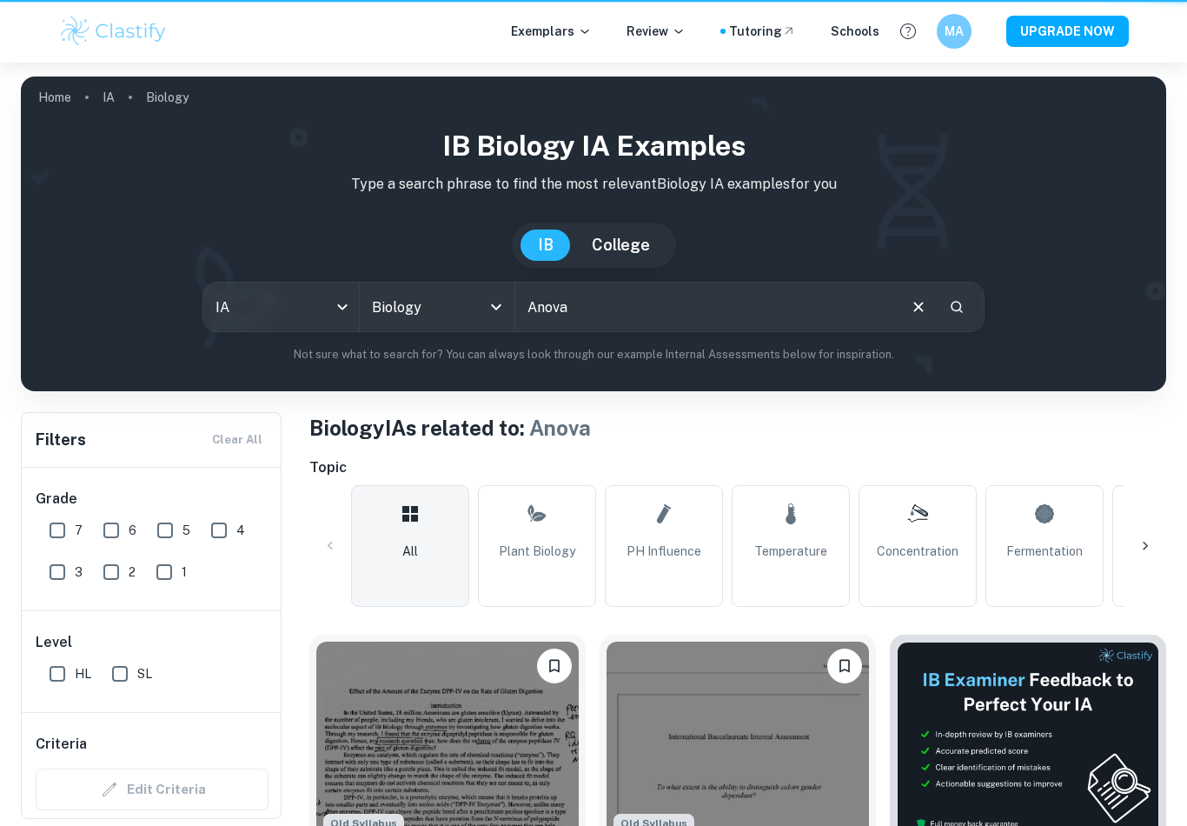
scroll to position [803, 0]
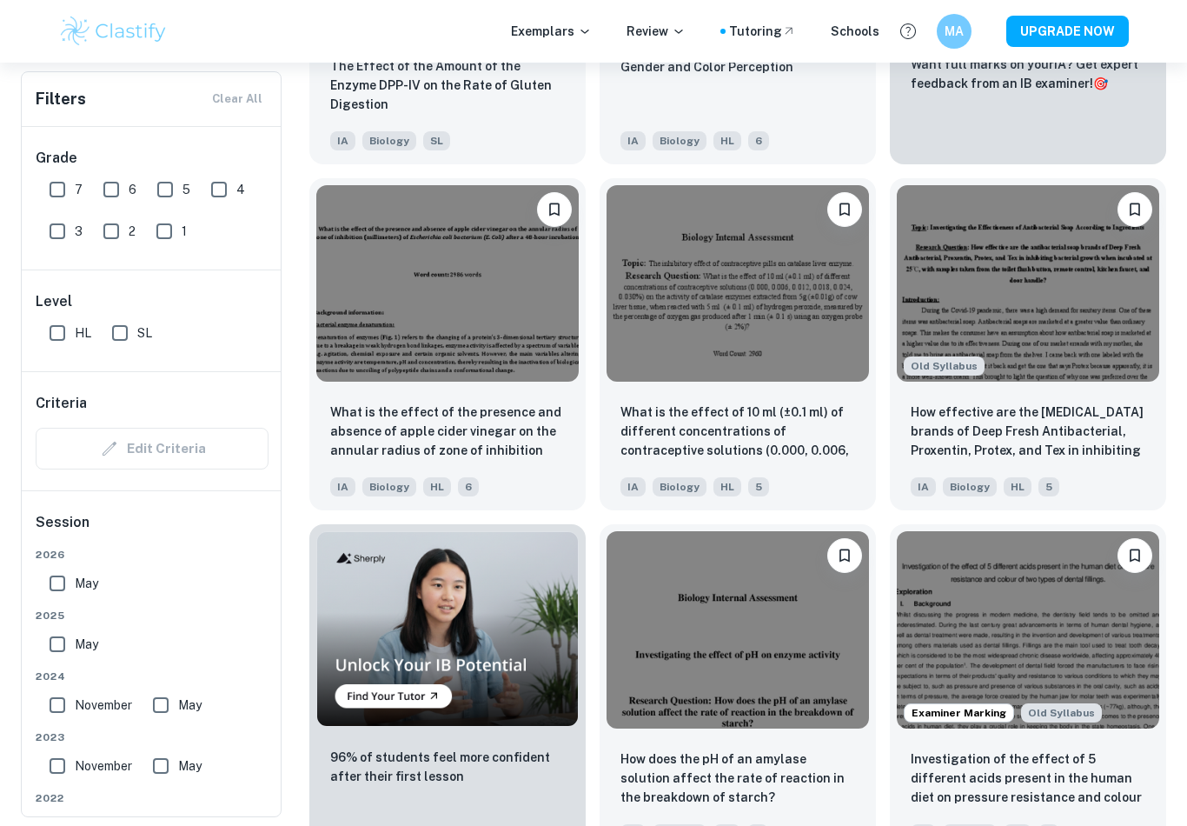
click at [43, 185] on input "7" at bounding box center [57, 189] width 35 height 35
checkbox input "true"
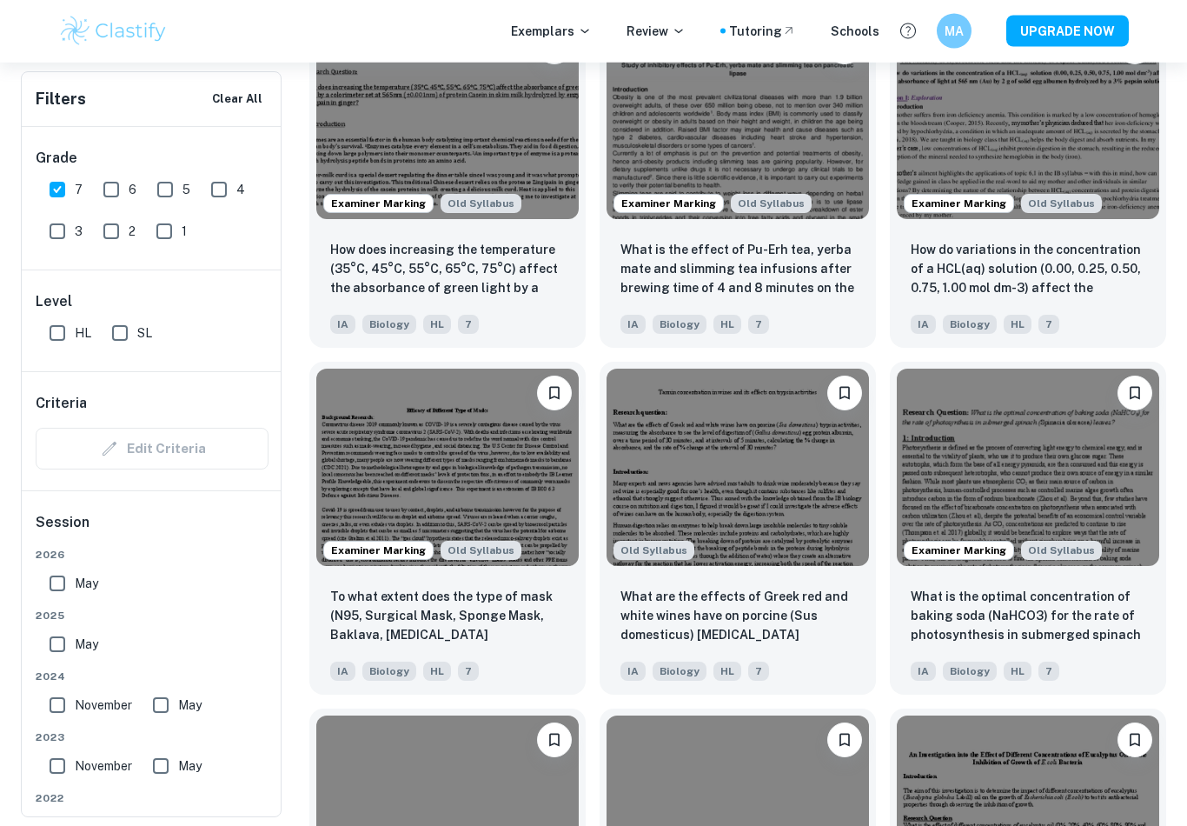
scroll to position [1700, 0]
click at [542, 516] on img at bounding box center [447, 467] width 263 height 197
